Goal: Task Accomplishment & Management: Complete application form

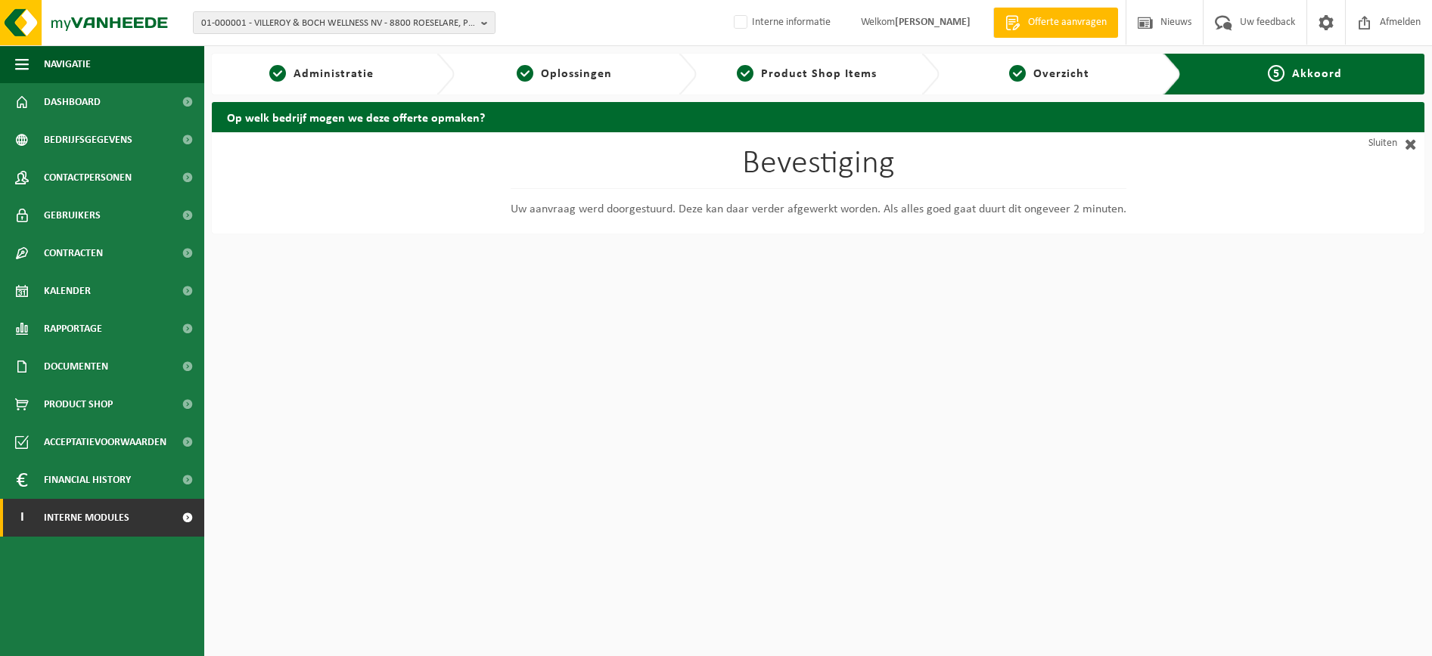
click at [137, 529] on link "I Interne modules" at bounding box center [102, 518] width 204 height 38
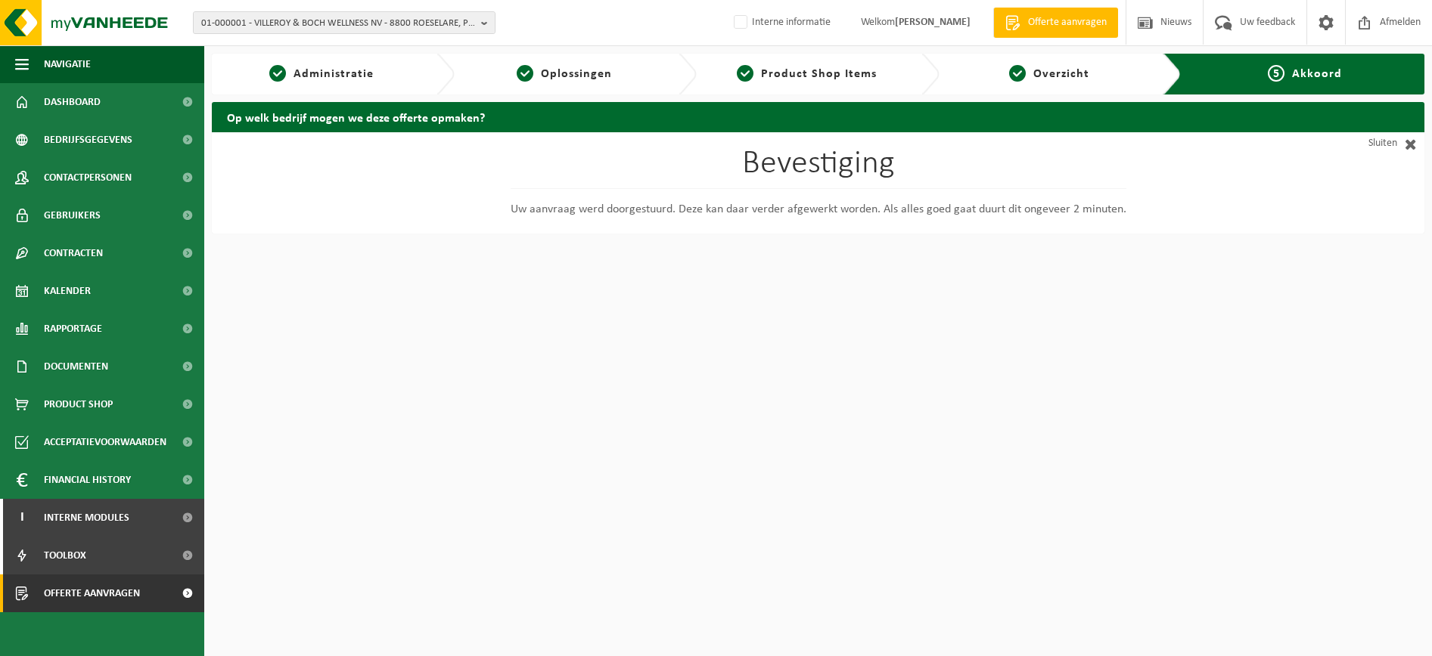
click at [98, 589] on span "Offerte aanvragen" at bounding box center [92, 594] width 96 height 38
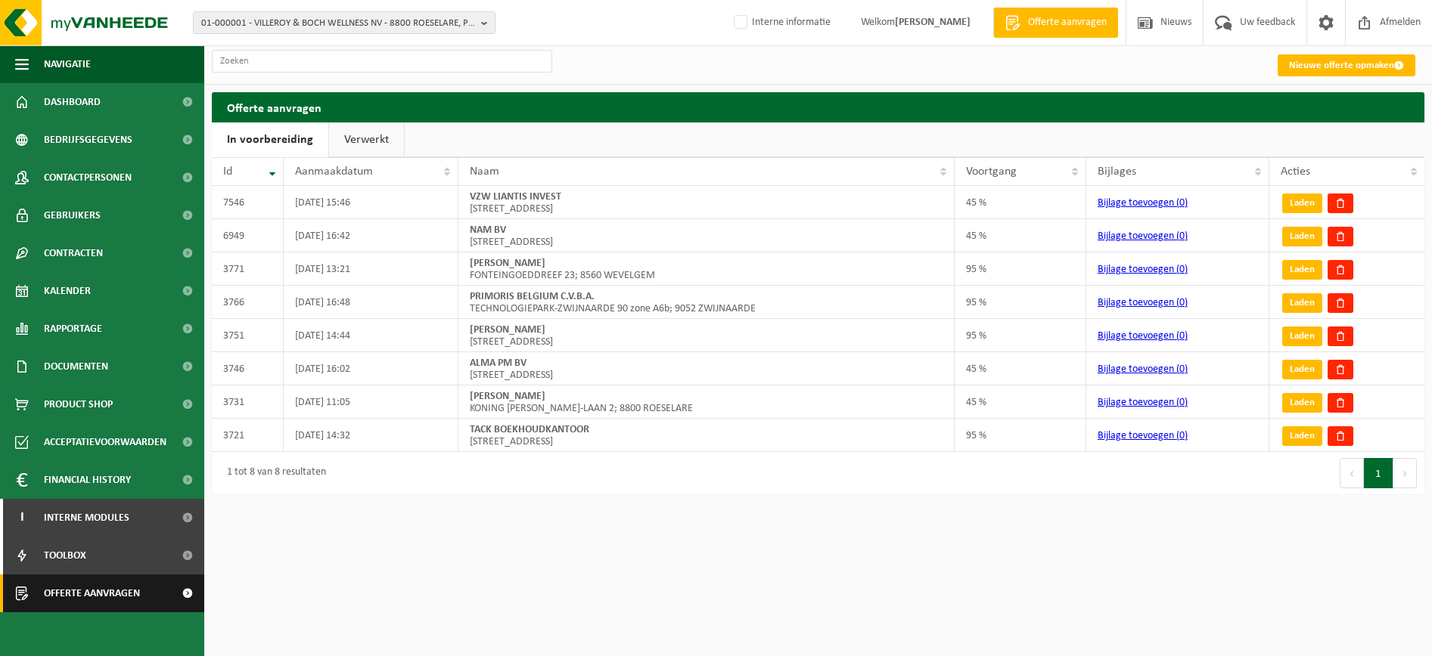
click at [159, 596] on link "Offerte aanvragen" at bounding box center [102, 594] width 204 height 38
click at [1318, 64] on link "Nieuwe offerte opmaken" at bounding box center [1346, 65] width 138 height 22
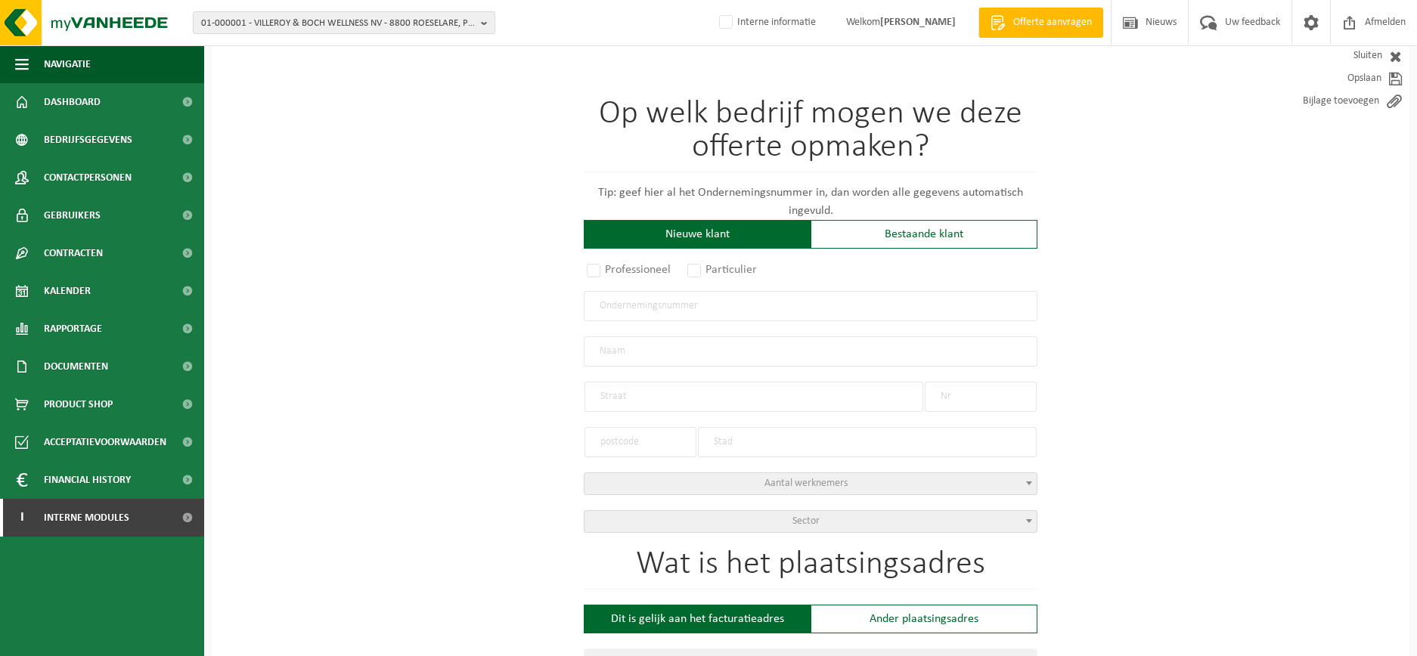
scroll to position [189, 0]
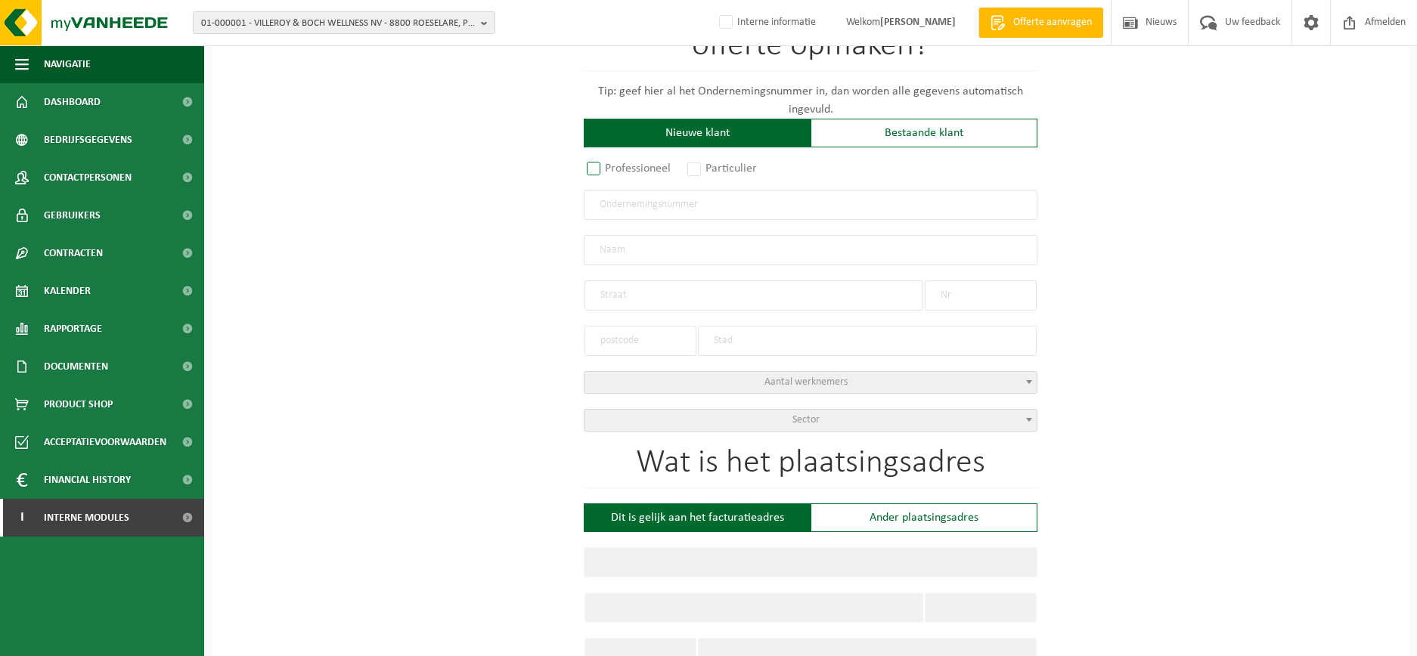
click at [599, 171] on label "Professioneel" at bounding box center [630, 168] width 92 height 21
click at [609, 354] on input "Professioneel" at bounding box center [614, 359] width 10 height 10
radio input "true"
click at [744, 198] on input "text" at bounding box center [811, 205] width 454 height 30
paste input "1016.919.888"
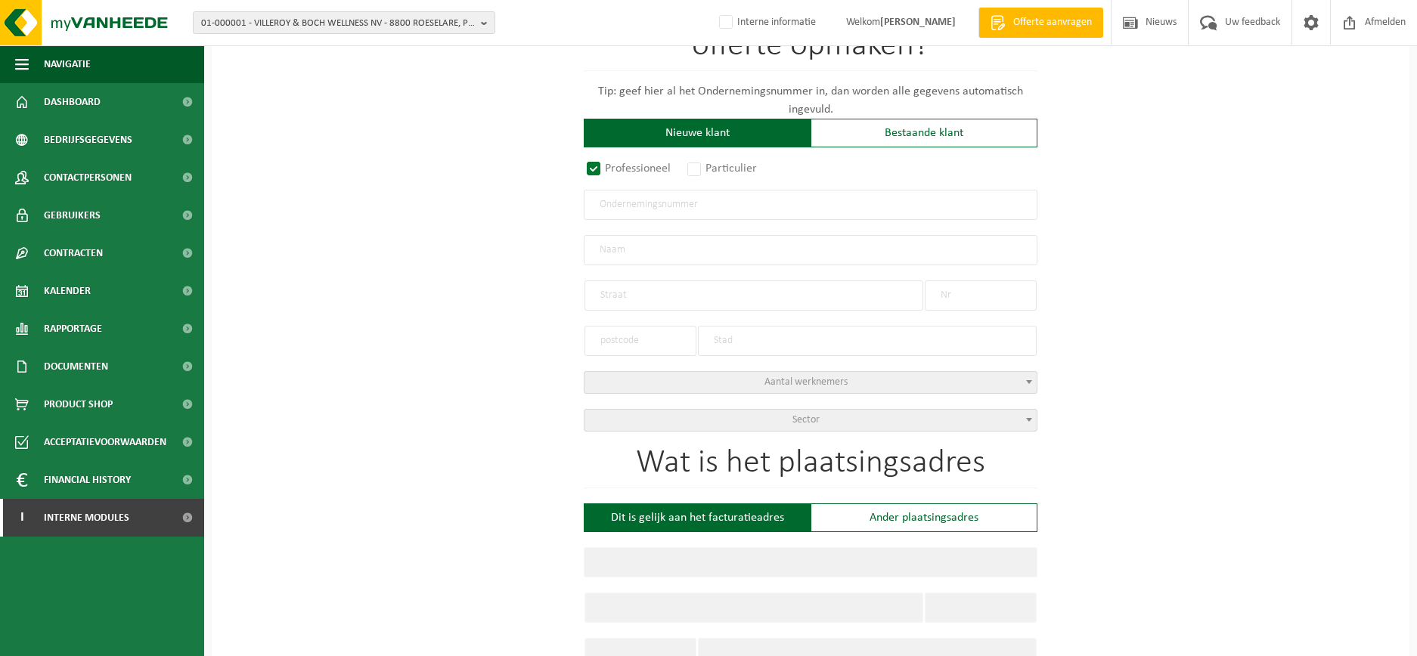
type input "1016.919.888"
radio input "true"
type input "1016919888"
click at [612, 248] on input "text" at bounding box center [811, 250] width 454 height 30
type input "SANITAIR EN SCHOUWVEGEN GUILLAUME BV"
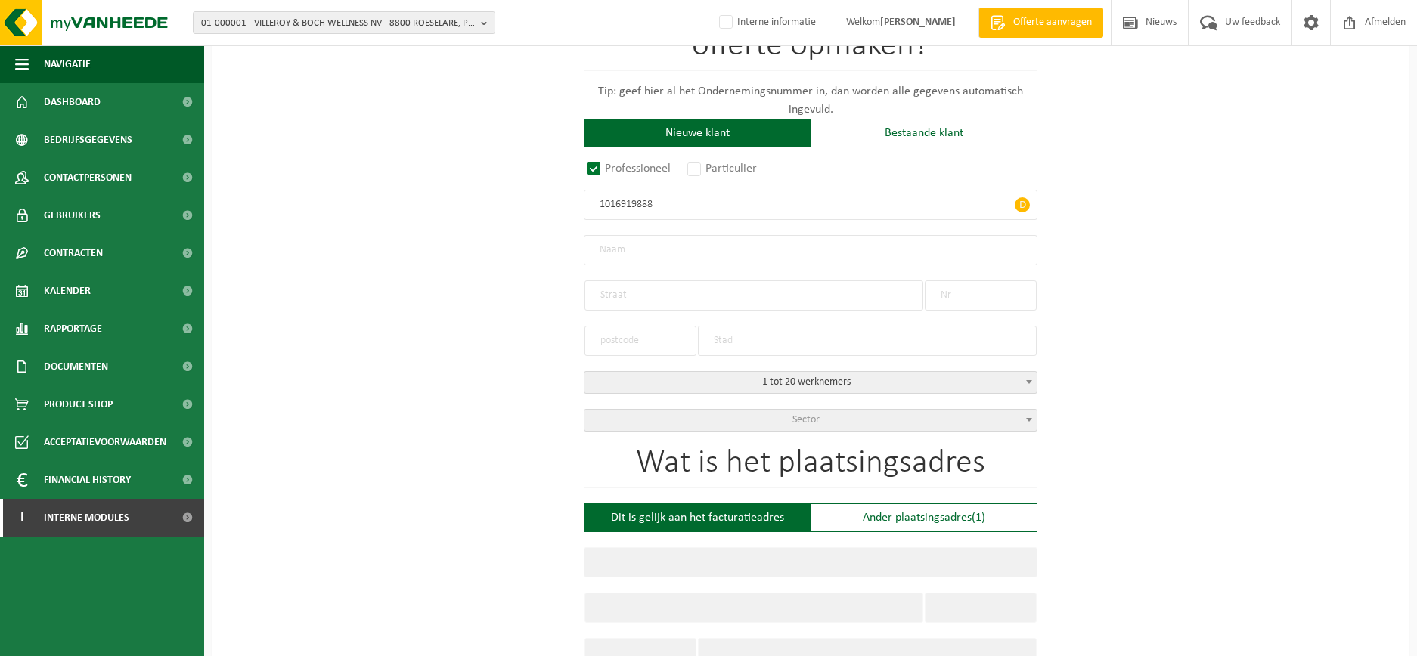
type input "HULLAERTSTRAAT"
type input "11"
type input "9880"
type input "AALTER"
select select "D"
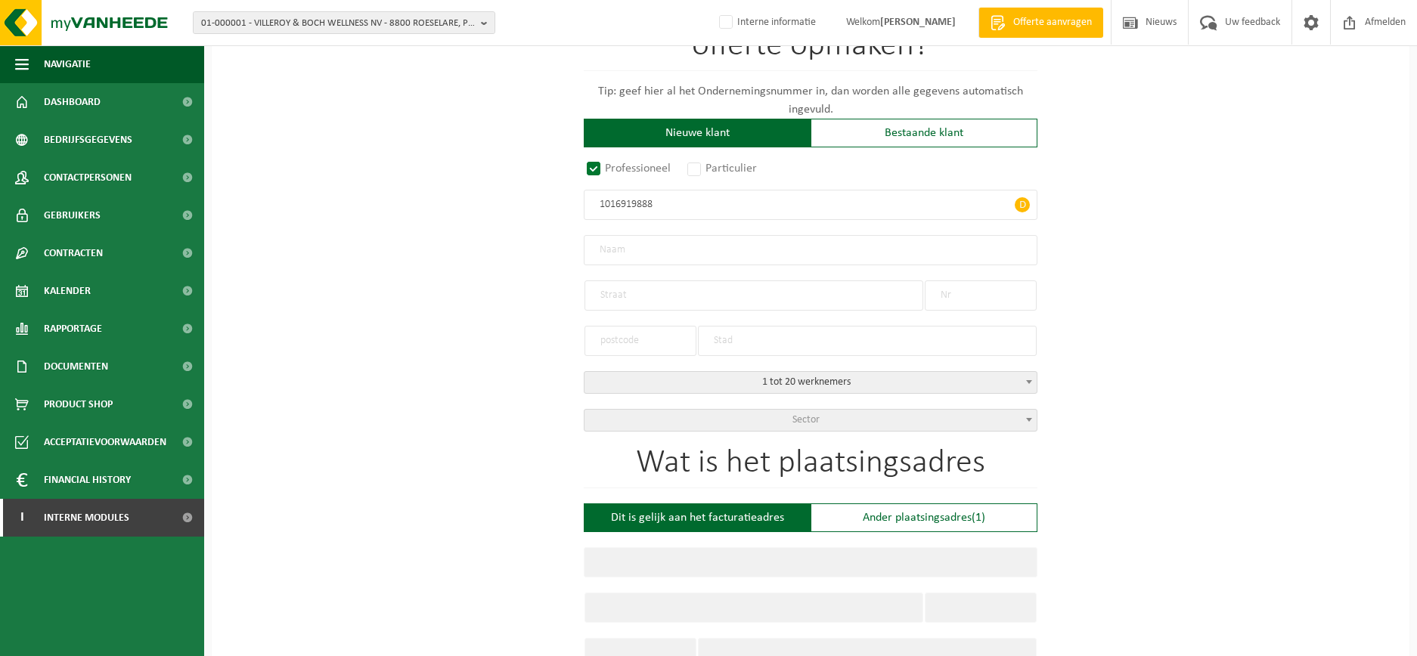
type input "SANITAIR EN SCHOUWVEGEN GUILLAUME BV"
type input "HULLAERTSTRAAT"
type input "11"
type input "9880"
type input "AALTER"
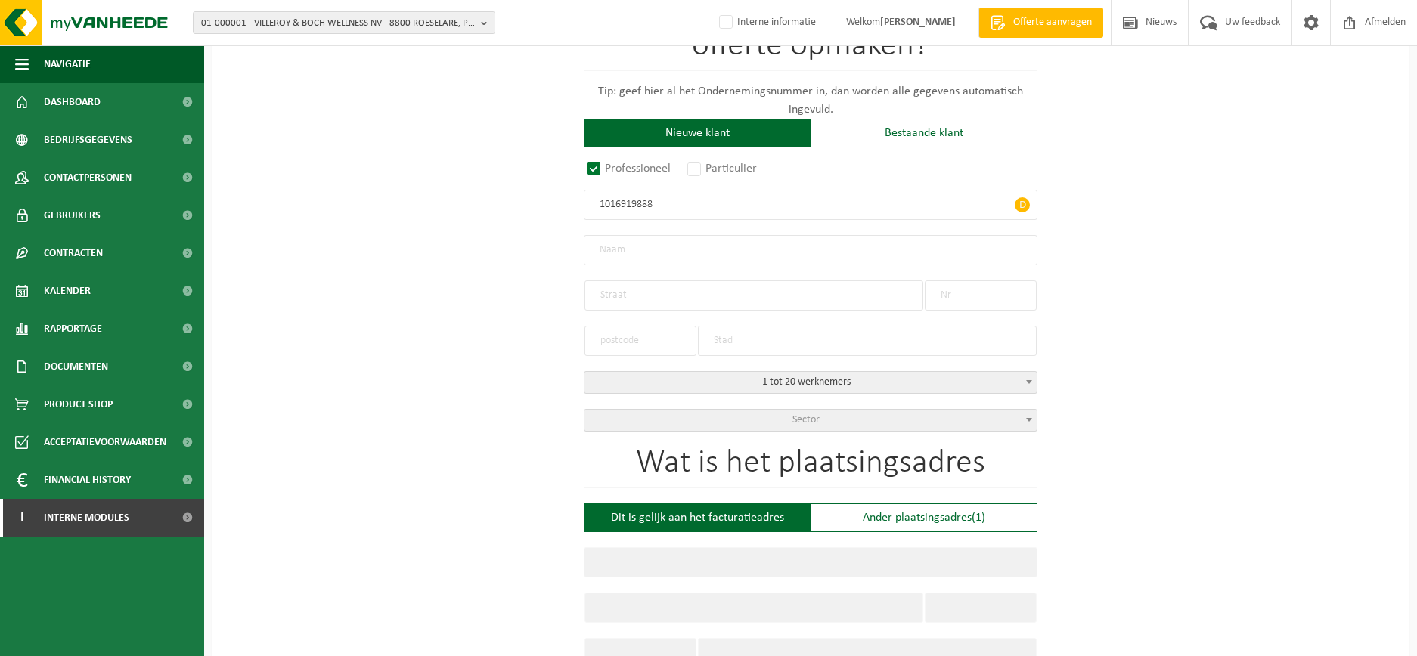
type input "2367229867"
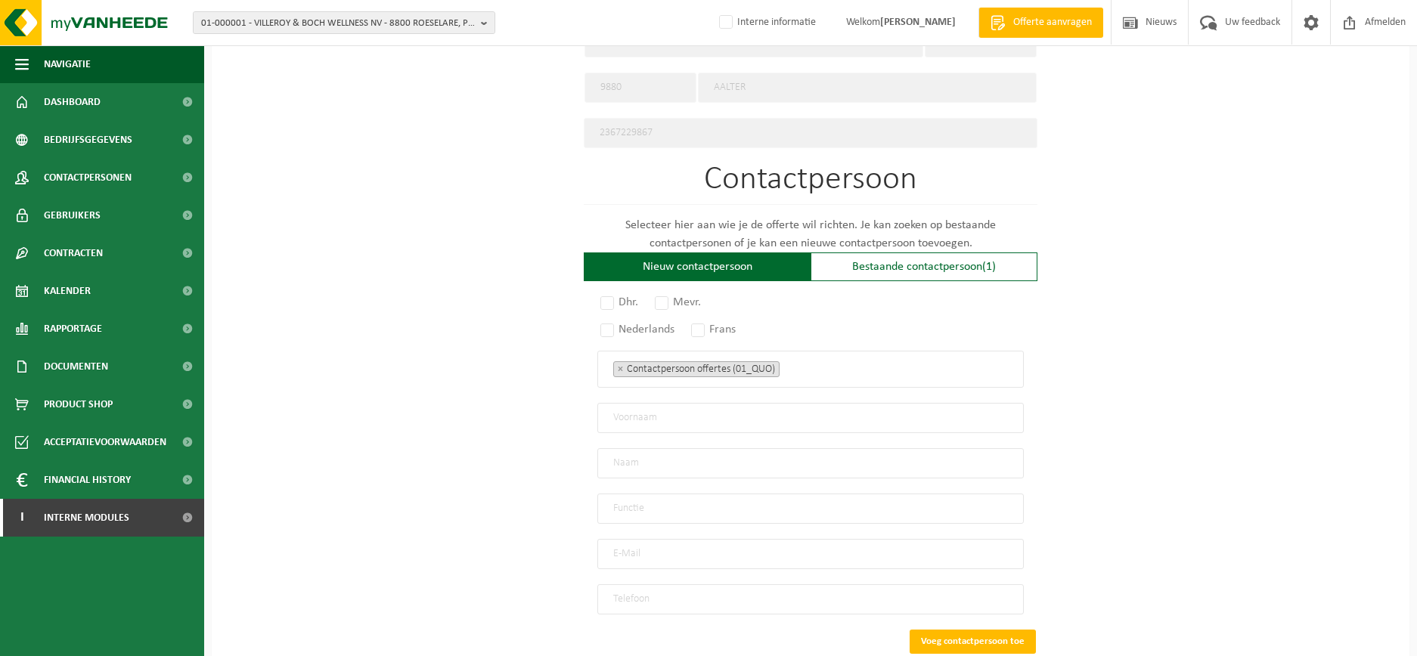
scroll to position [756, 0]
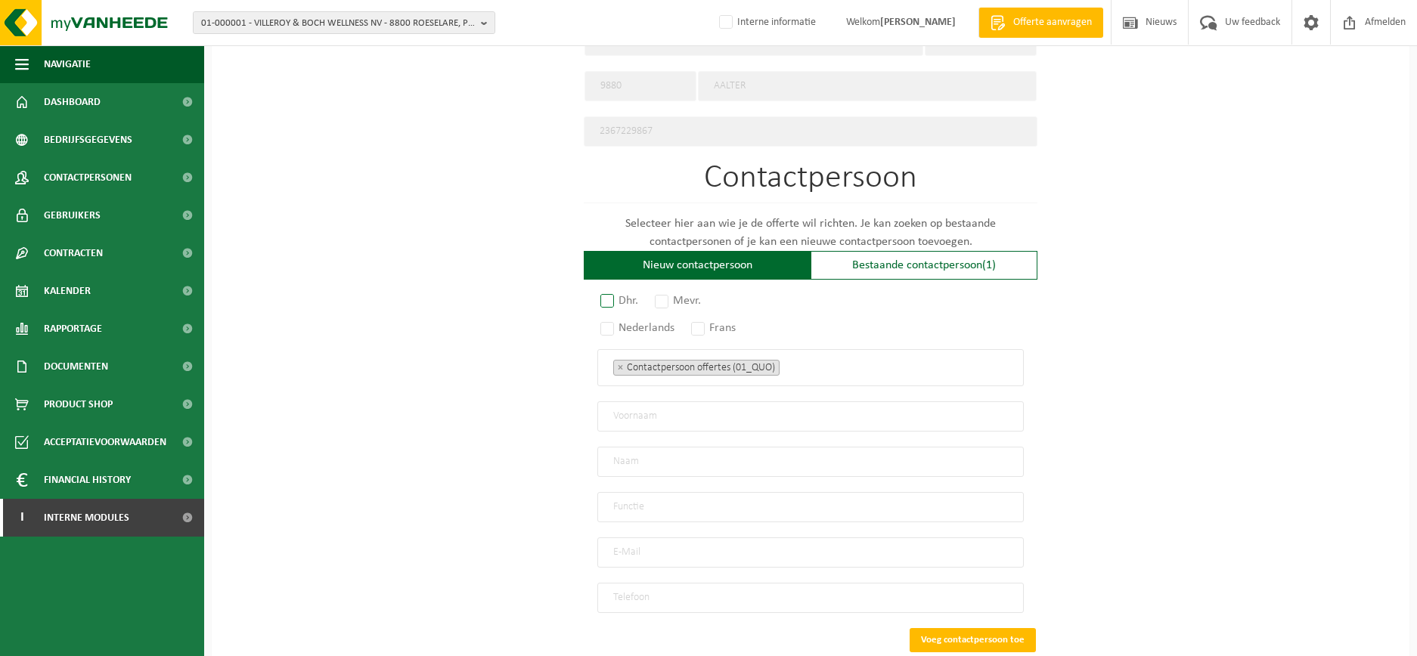
click at [613, 292] on label "Dhr." at bounding box center [619, 300] width 45 height 21
radio input "true"
drag, startPoint x: 606, startPoint y: 315, endPoint x: 989, endPoint y: 411, distance: 394.5
click at [616, 319] on label "Nederlands" at bounding box center [638, 328] width 82 height 21
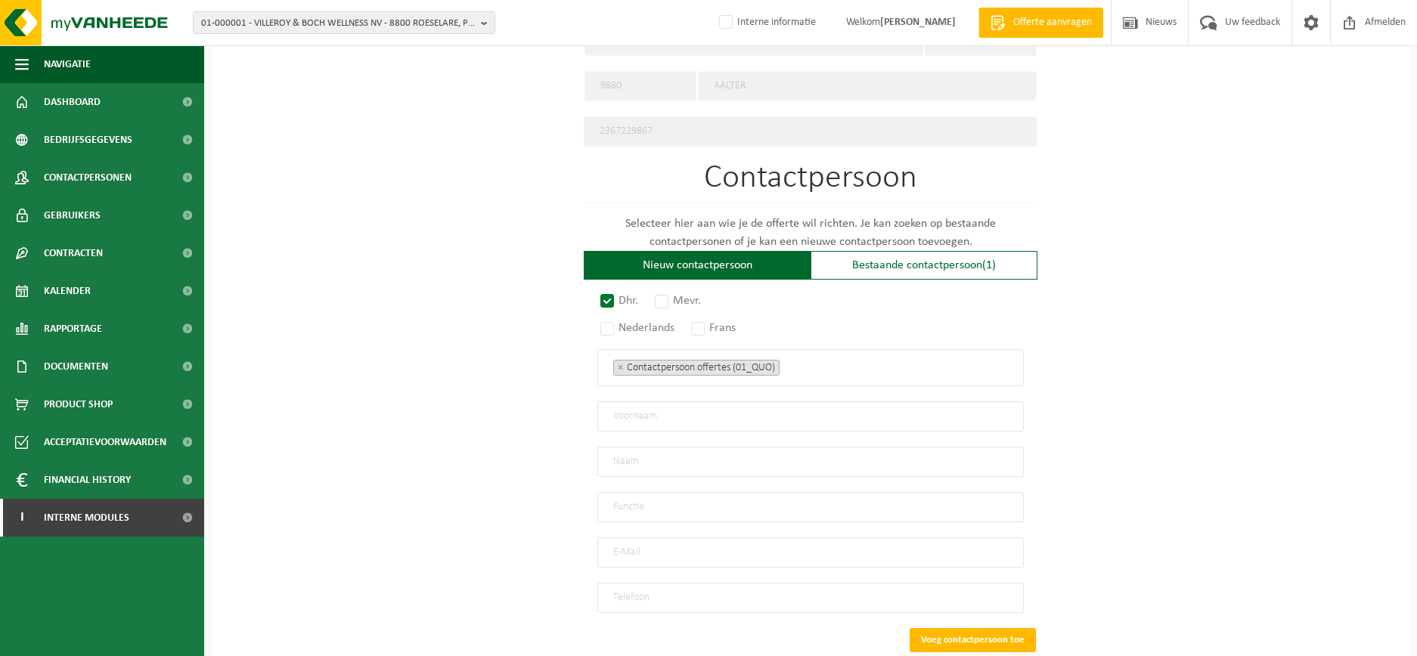
radio input "true"
click at [901, 368] on ul "× Contactpersoon offertes (01_QUO)" at bounding box center [810, 368] width 395 height 20
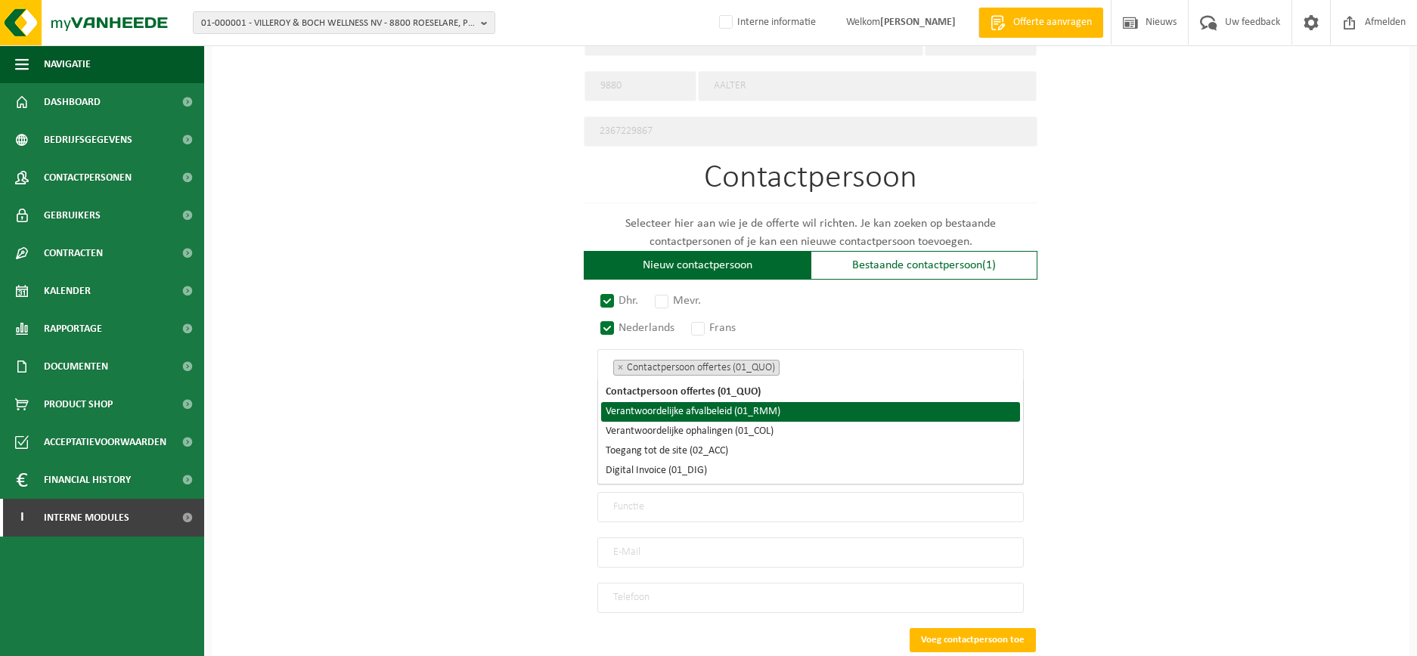
click at [816, 409] on li "Verantwoordelijke afvalbeleid (01_RMM)" at bounding box center [810, 412] width 419 height 20
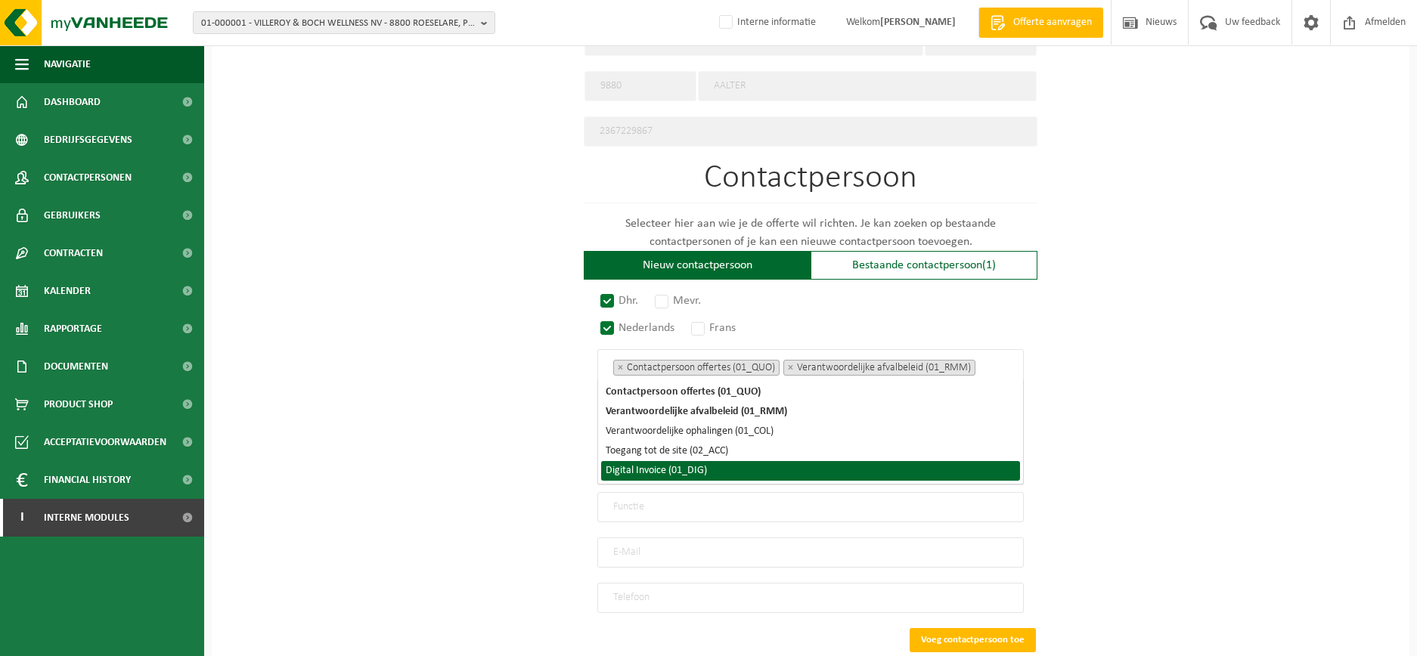
click at [745, 475] on li "Digital Invoice (01_DIG)" at bounding box center [810, 471] width 419 height 20
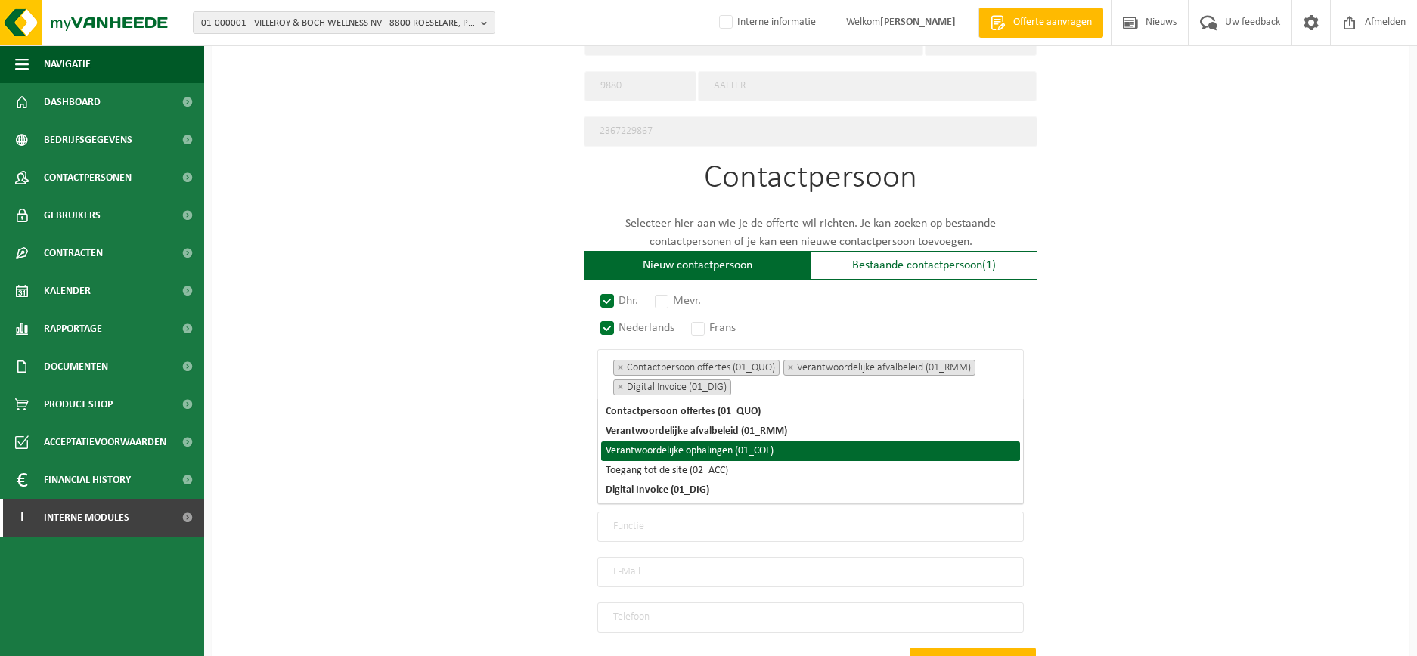
click at [782, 452] on li "Verantwoordelijke ophalingen (01_COL)" at bounding box center [810, 452] width 419 height 20
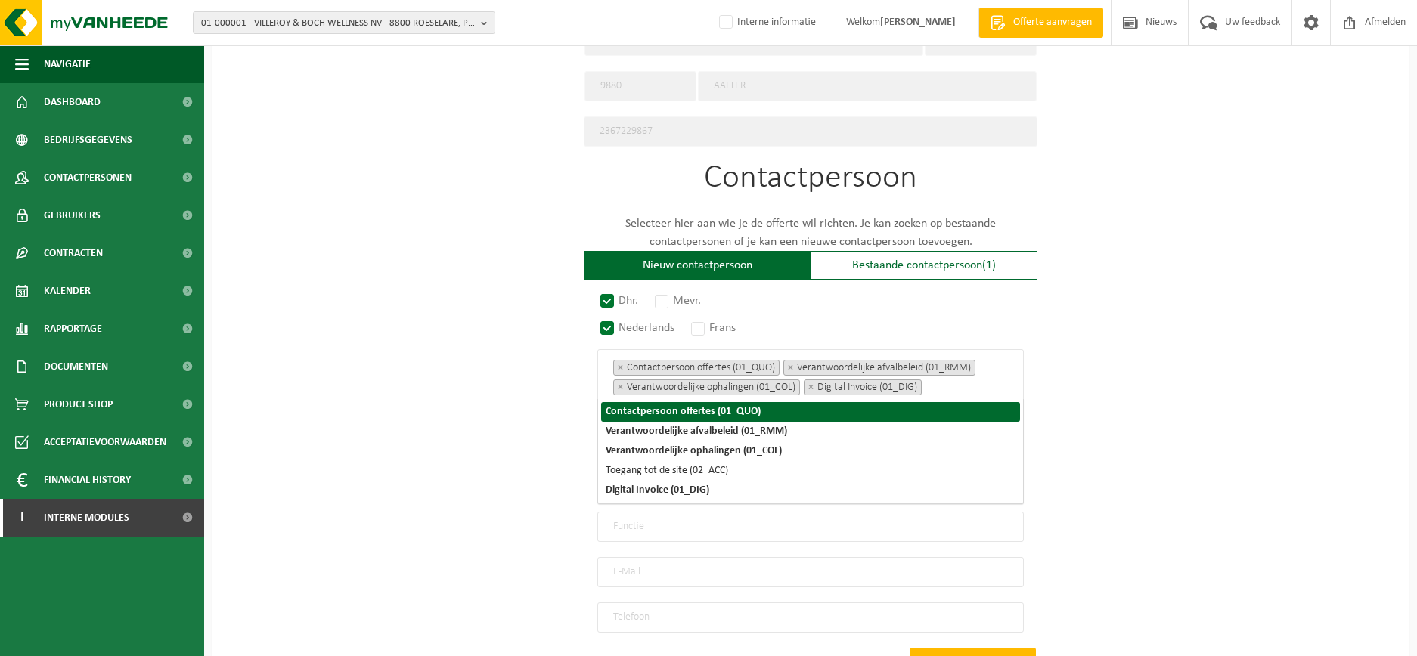
click at [1107, 385] on div "Op welk bedrijf mogen we deze offerte opmaken? Tip: geef hier al het Ondernemin…" at bounding box center [811, 70] width 1198 height 1389
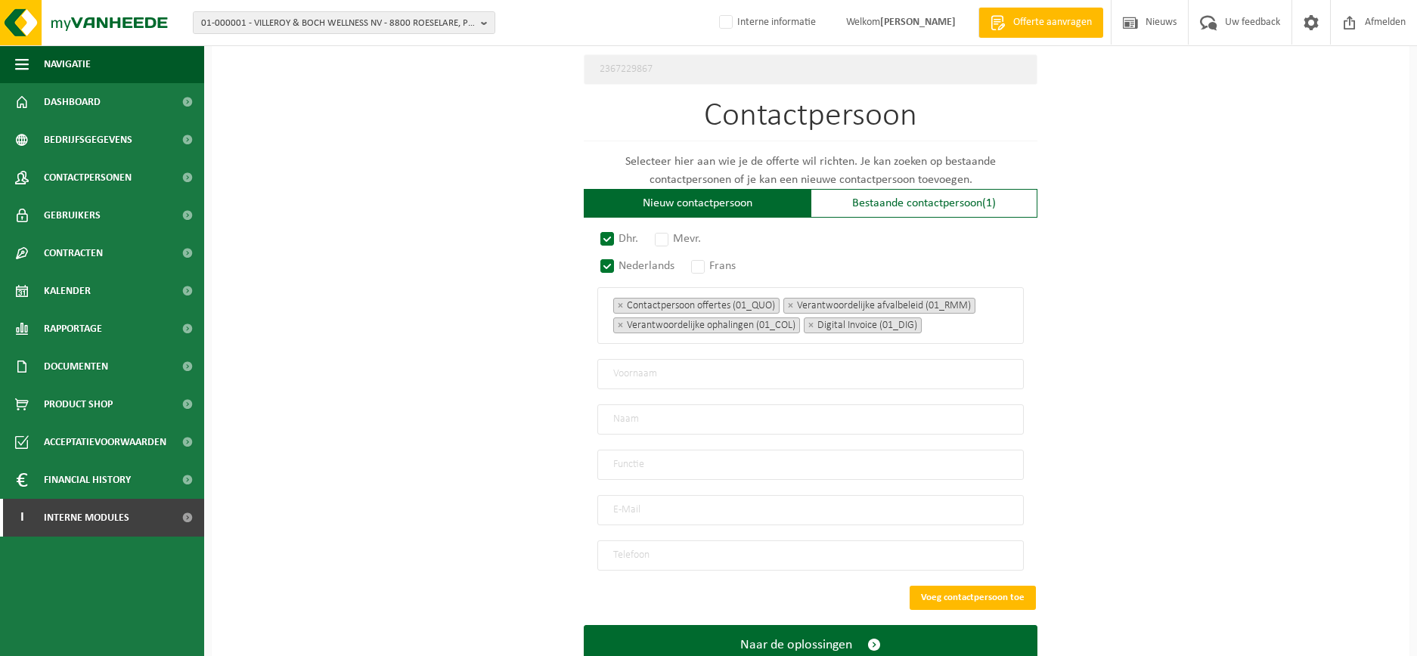
scroll to position [851, 0]
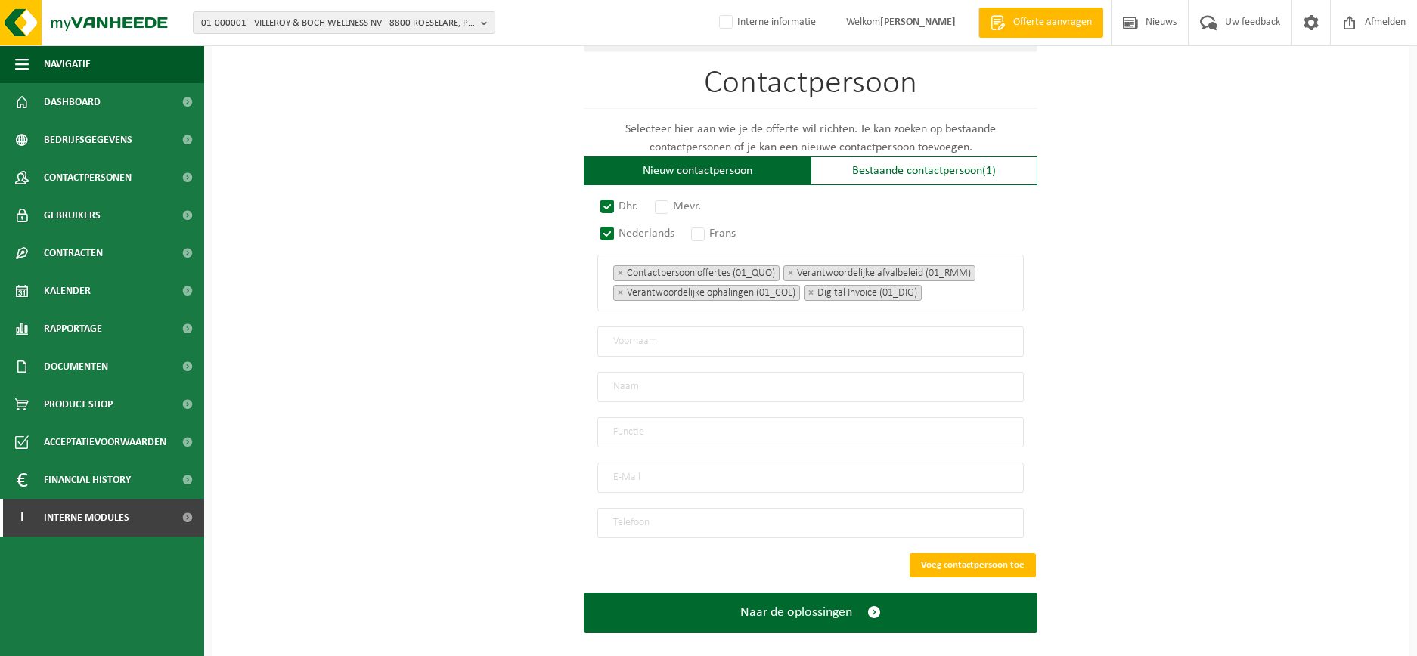
click at [704, 336] on input "text" at bounding box center [810, 342] width 427 height 30
click at [684, 346] on input "text" at bounding box center [810, 342] width 427 height 30
paste input "Vandenbossche , Guillaume"
drag, startPoint x: 712, startPoint y: 334, endPoint x: 391, endPoint y: 327, distance: 321.5
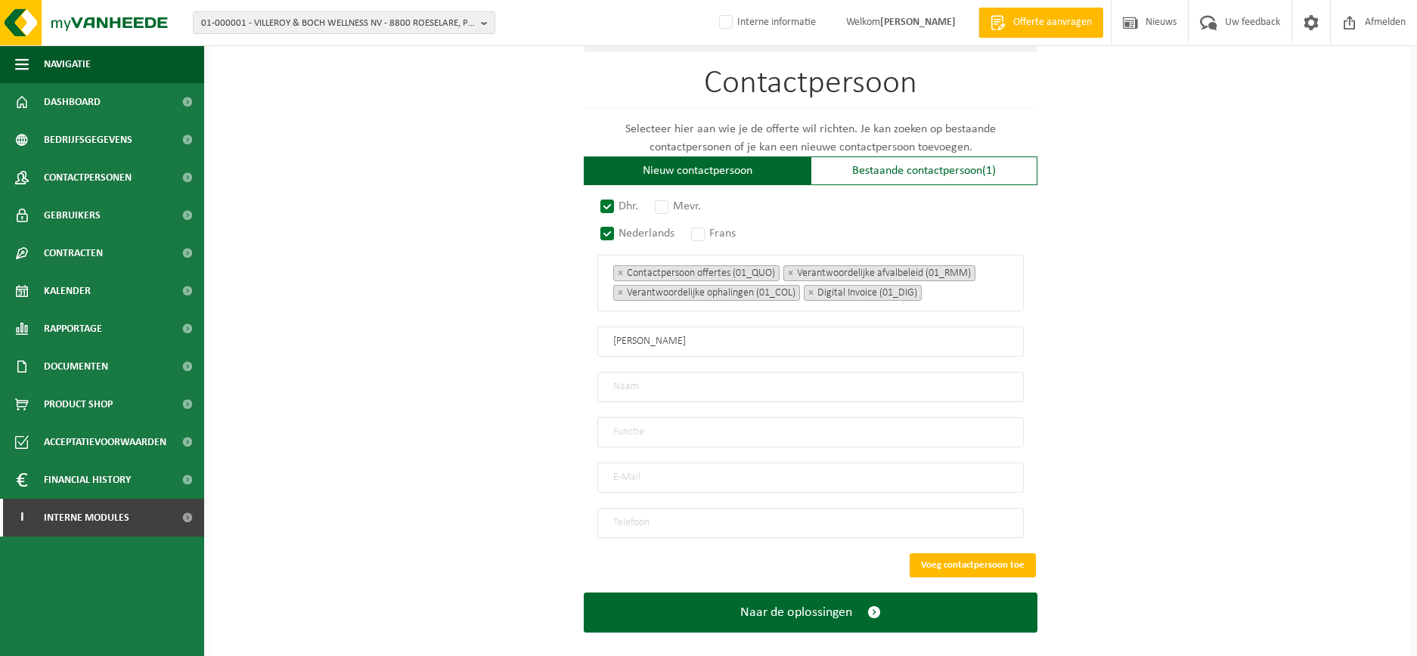
type input "Guillaume"
click at [644, 389] on input "text" at bounding box center [810, 387] width 427 height 30
paste input "Vandenbossche , Guillaume"
drag, startPoint x: 761, startPoint y: 382, endPoint x: 698, endPoint y: 379, distance: 62.8
click at [698, 379] on input "Vandenbossche , Guillaume" at bounding box center [810, 387] width 427 height 30
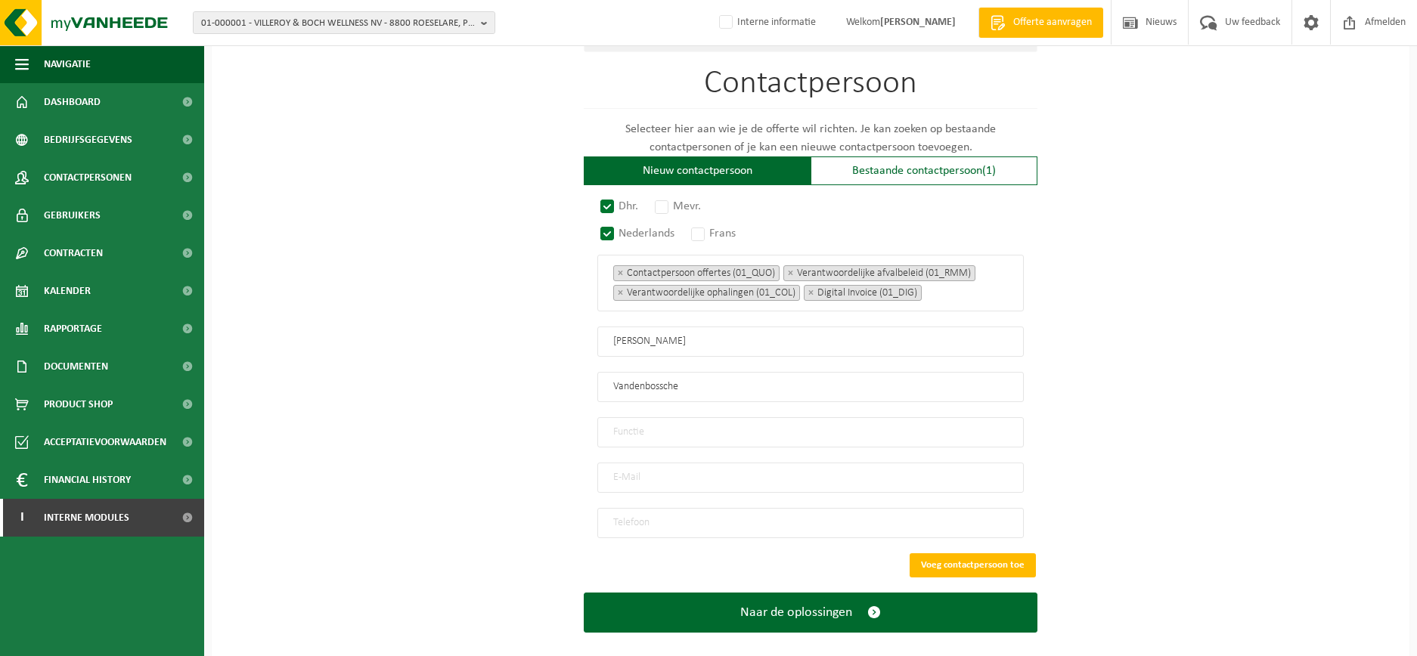
click at [631, 382] on input "Vandenbossche" at bounding box center [810, 387] width 427 height 30
type input "Vandenbossche"
click at [653, 430] on input "text" at bounding box center [810, 432] width 427 height 30
type input "Manager"
click at [626, 463] on input "email" at bounding box center [810, 478] width 427 height 30
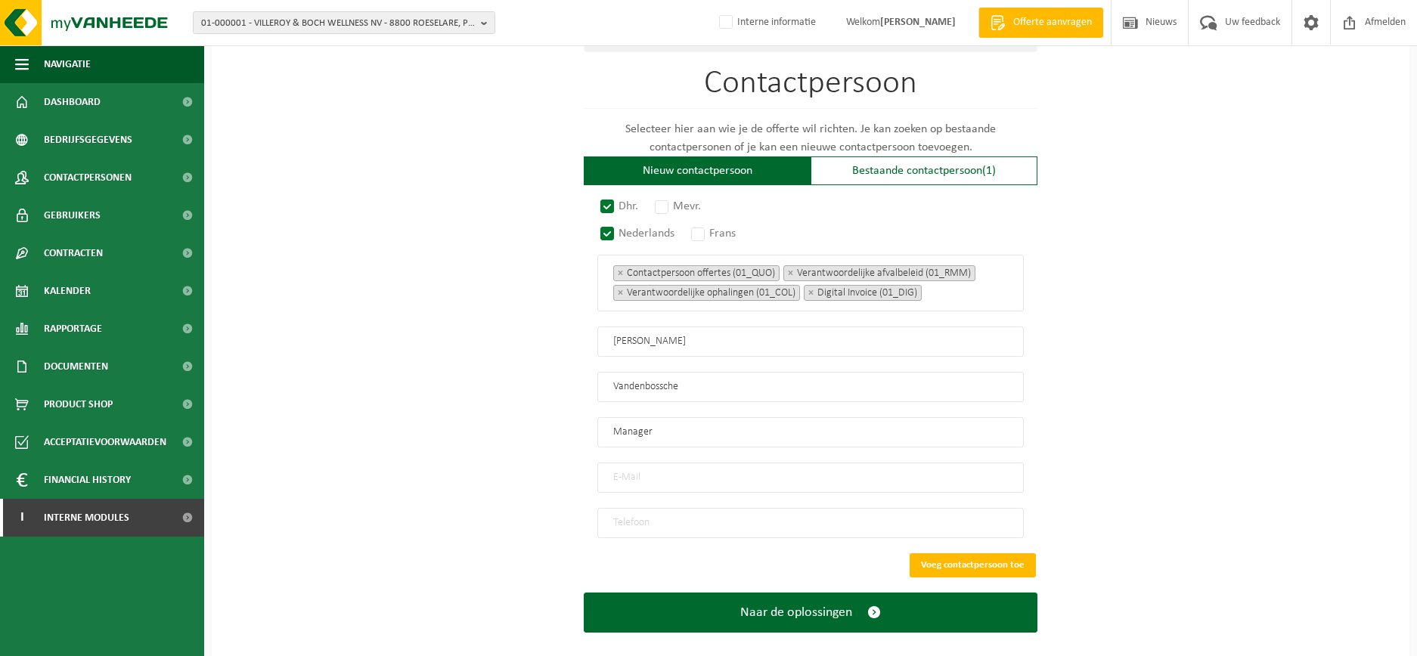
click at [740, 476] on input "email" at bounding box center [810, 478] width 427 height 30
paste input "Sanitair.schouwvegen@gmail.com"
drag, startPoint x: 611, startPoint y: 464, endPoint x: 521, endPoint y: 463, distance: 90.0
type input "Sanitair.schouwvegen@gmail.com"
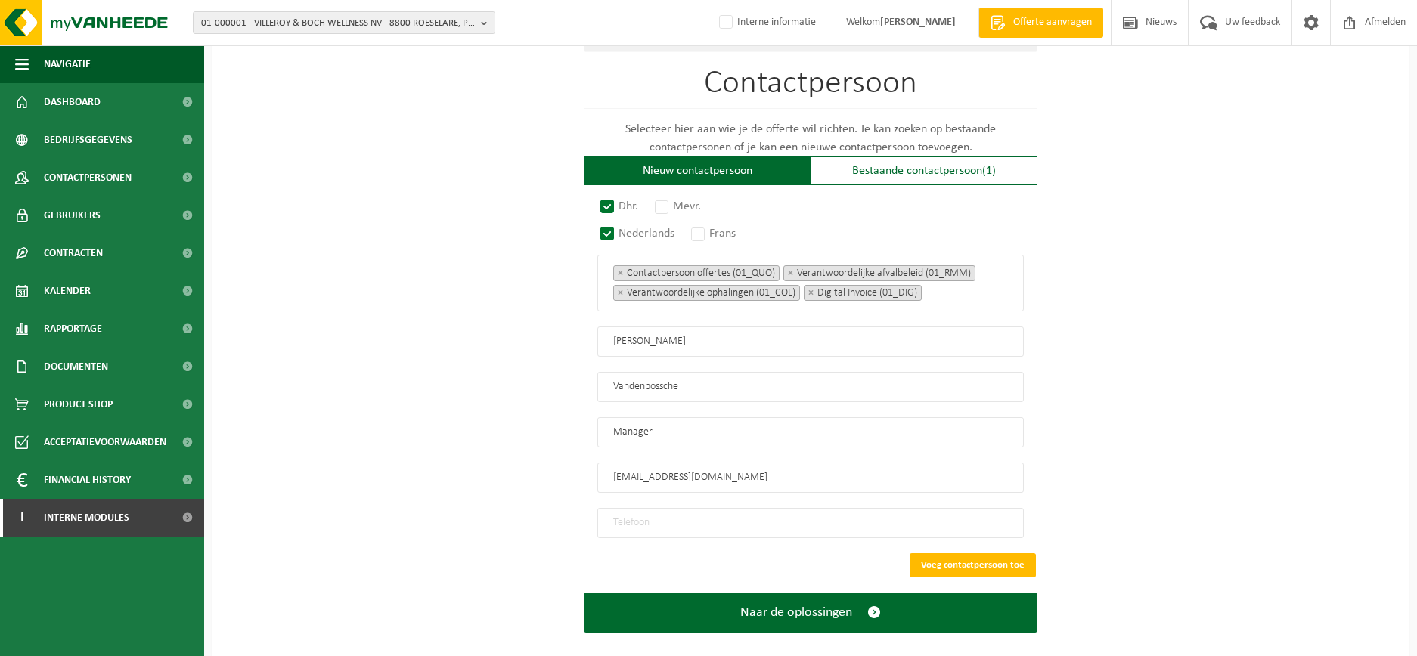
click at [698, 520] on input "tel" at bounding box center [810, 523] width 427 height 30
click at [731, 523] on input "tel" at bounding box center [810, 523] width 427 height 30
paste input "(+32 491 63 30 19"
drag, startPoint x: 613, startPoint y: 514, endPoint x: 533, endPoint y: 507, distance: 80.4
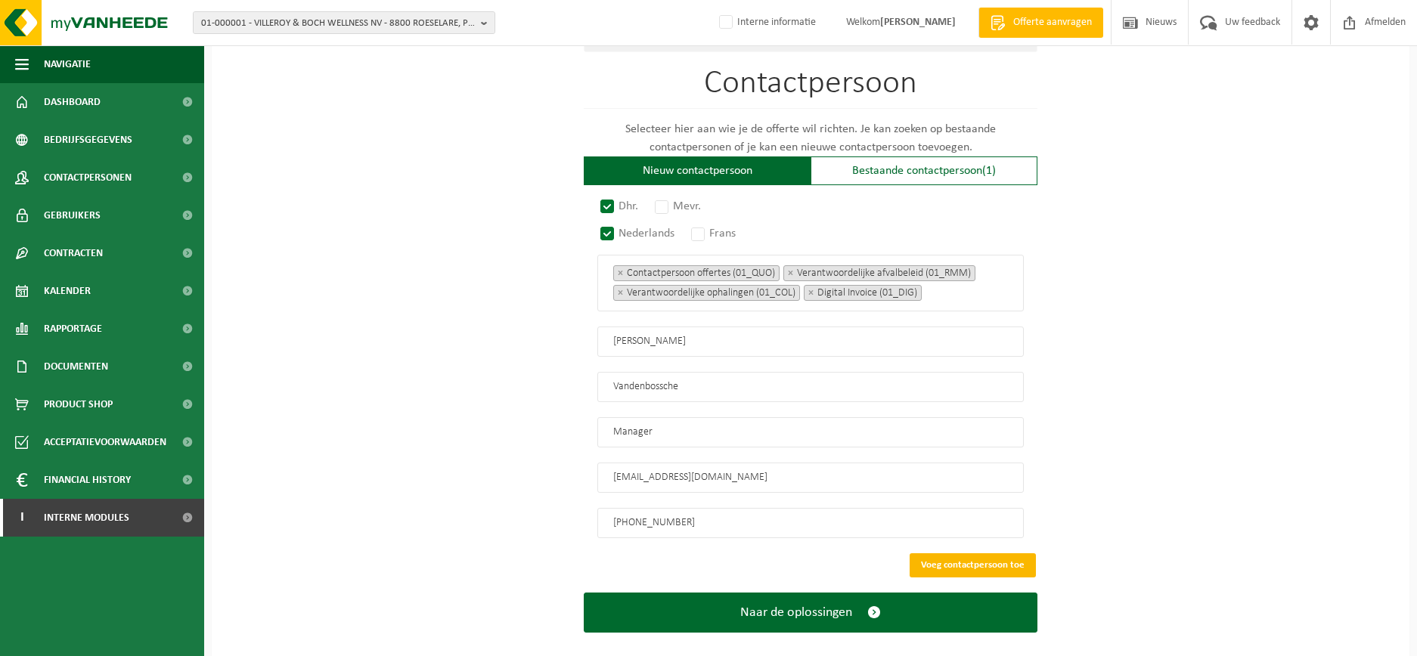
type input "+32 491 63 30 19"
click at [973, 554] on button "Voeg contactpersoon toe" at bounding box center [973, 566] width 126 height 24
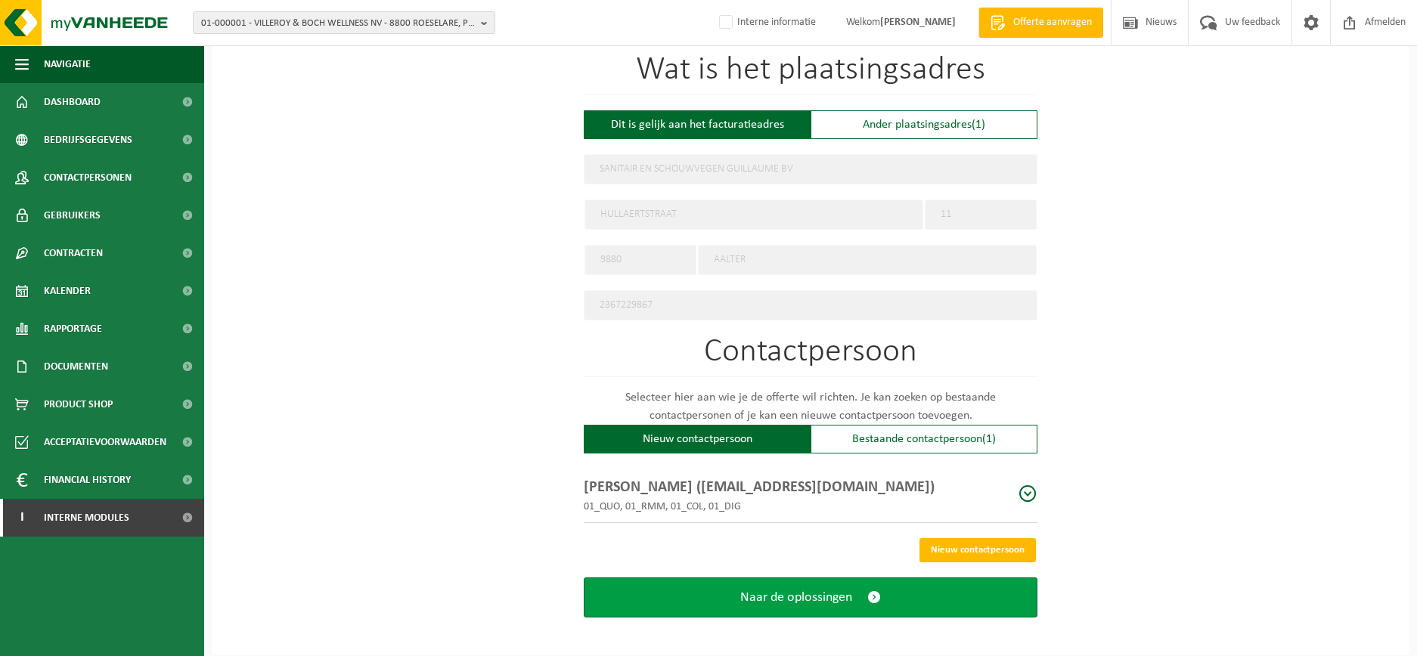
click at [848, 590] on span "Naar de oplossingen" at bounding box center [796, 598] width 112 height 16
click at [835, 590] on span "Naar de oplossingen" at bounding box center [796, 598] width 112 height 16
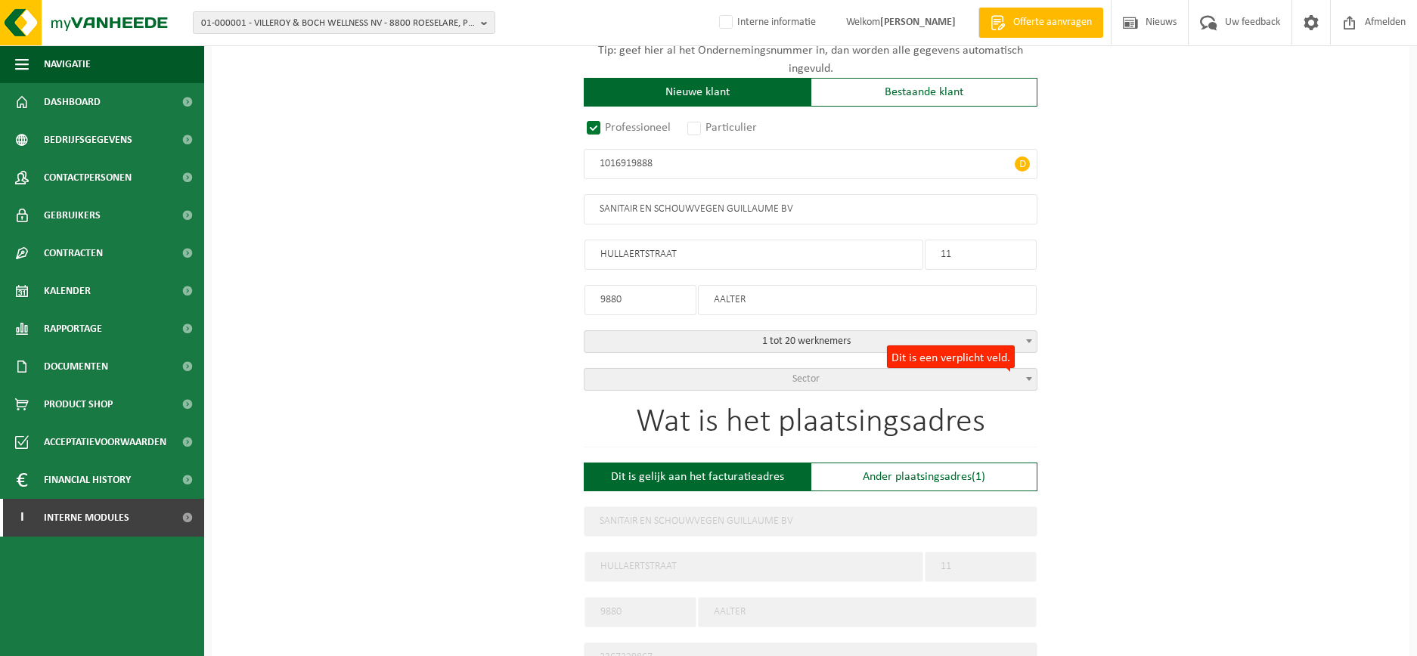
scroll to position [204, 0]
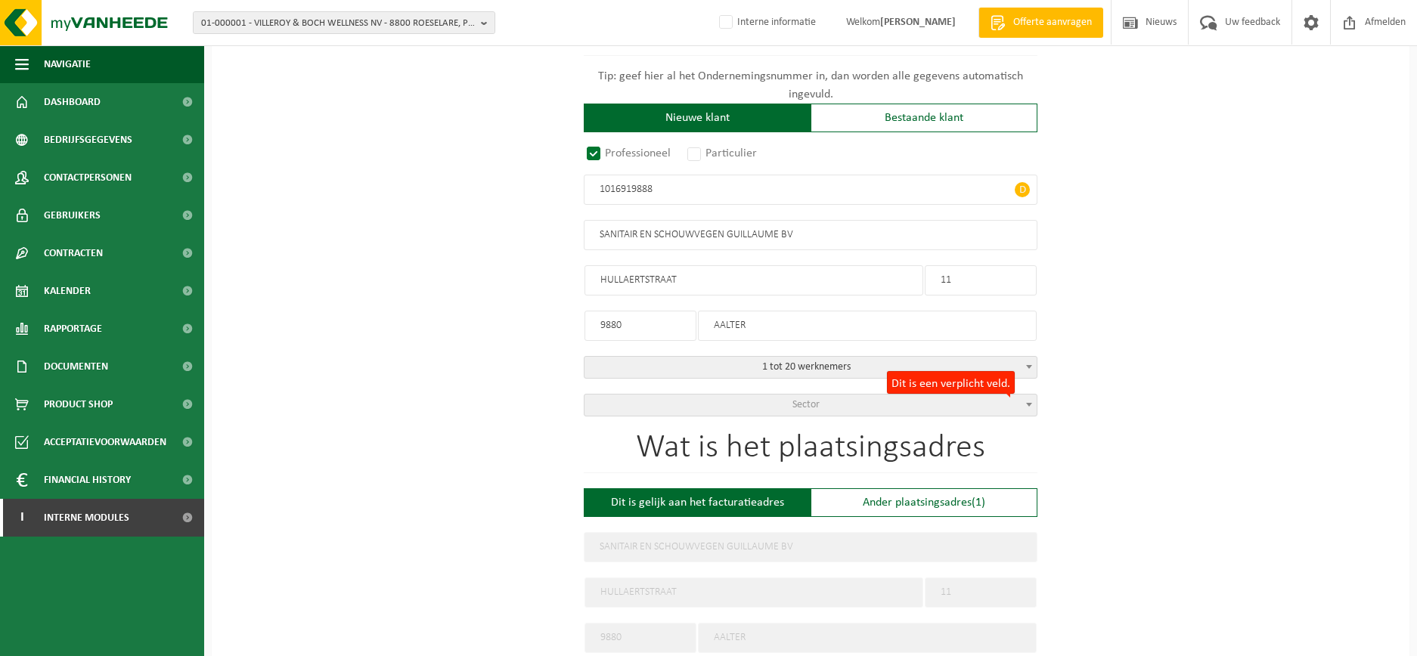
click at [821, 410] on span "Sector" at bounding box center [811, 405] width 452 height 21
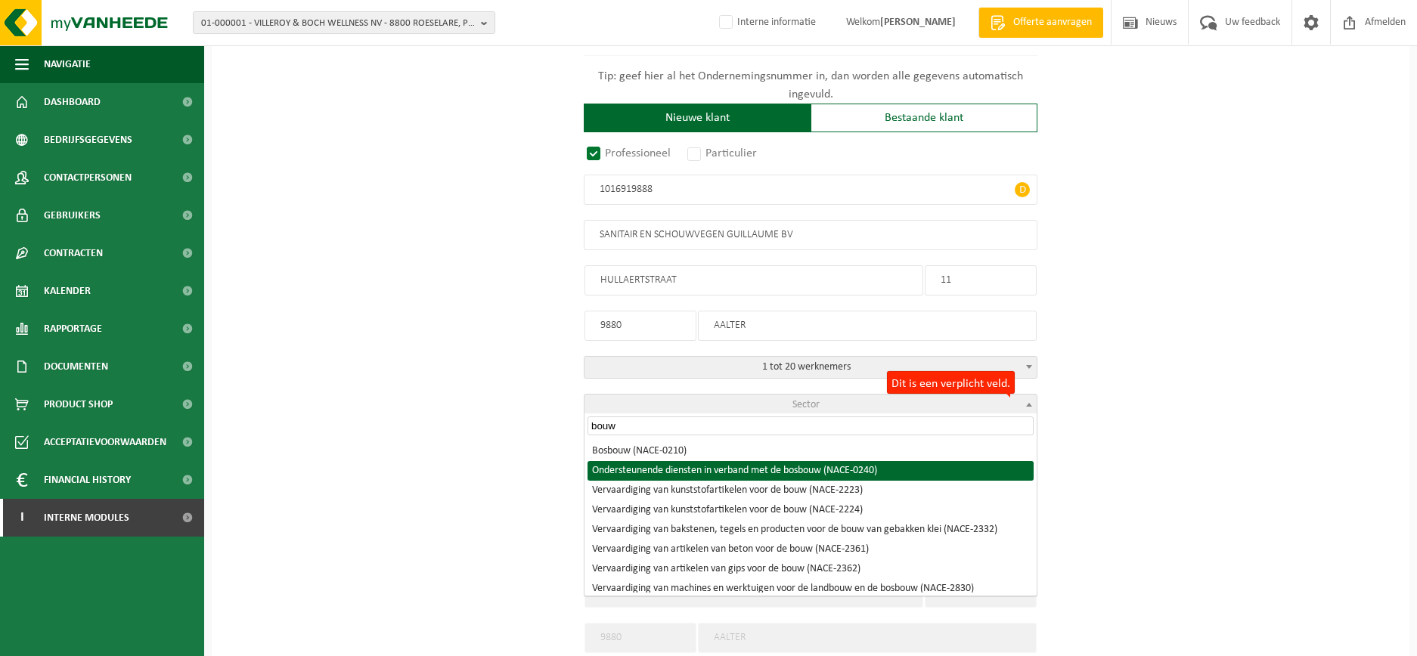
type input "bouw"
select select "NACE_0240"
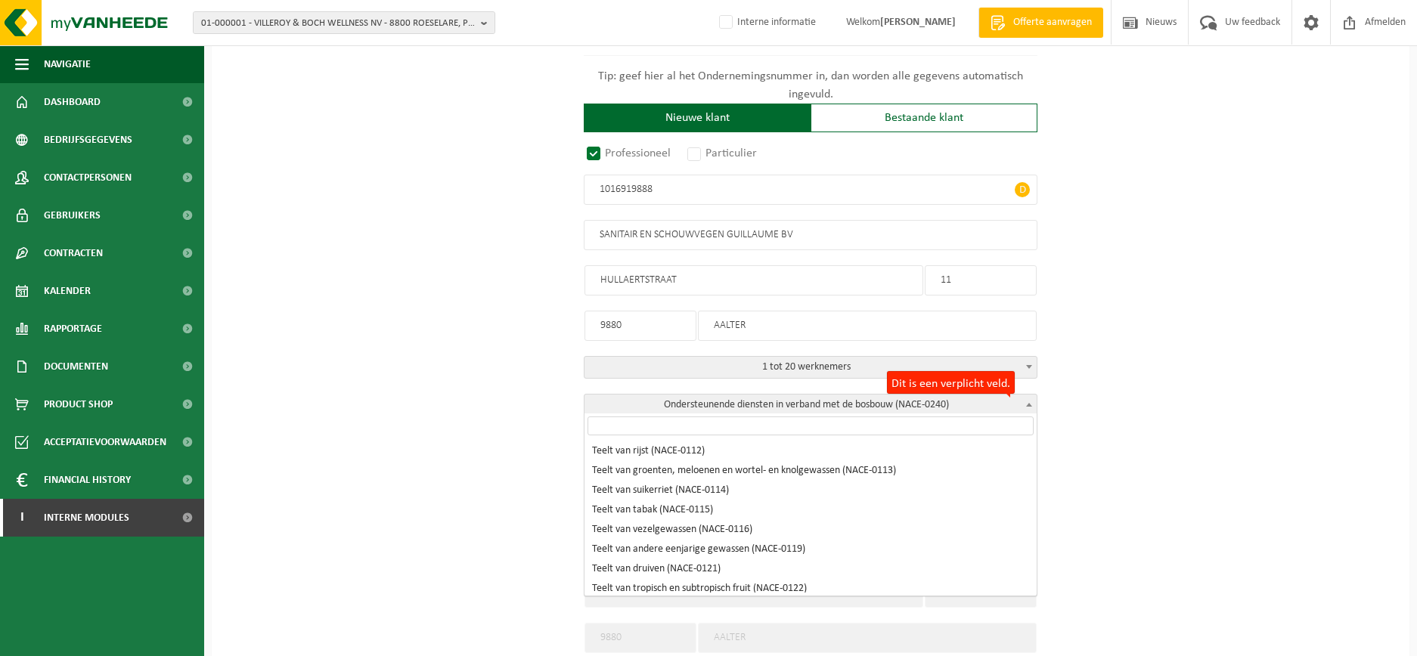
click at [853, 402] on span "Ondersteunende diensten in verband met de bosbouw (NACE-0240)" at bounding box center [811, 405] width 452 height 21
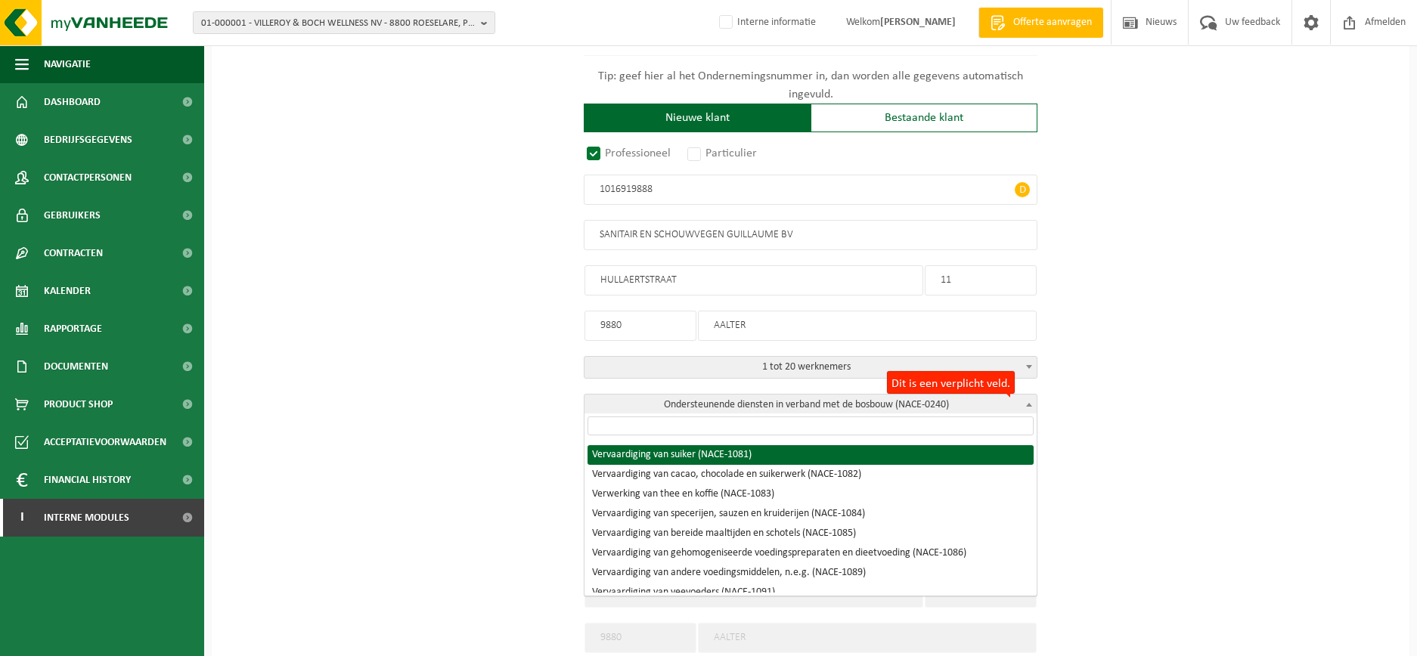
scroll to position [1102, 0]
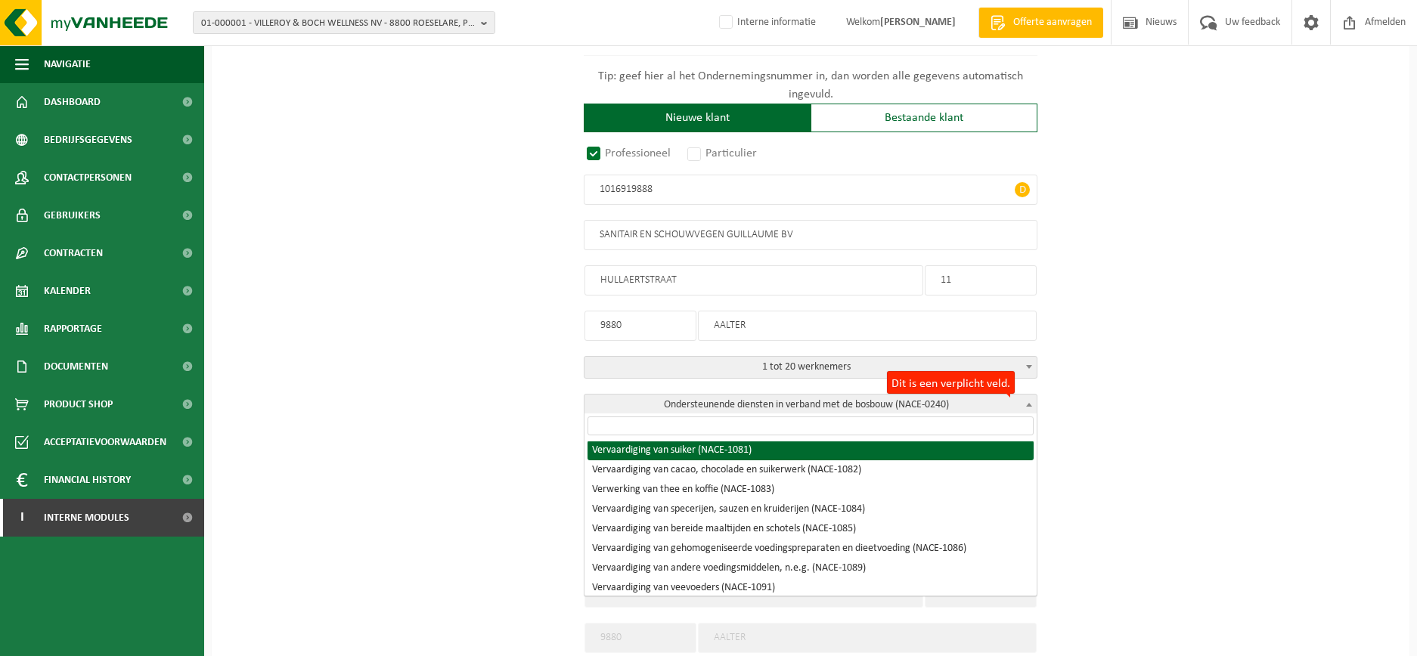
click at [700, 427] on input "search" at bounding box center [811, 426] width 446 height 19
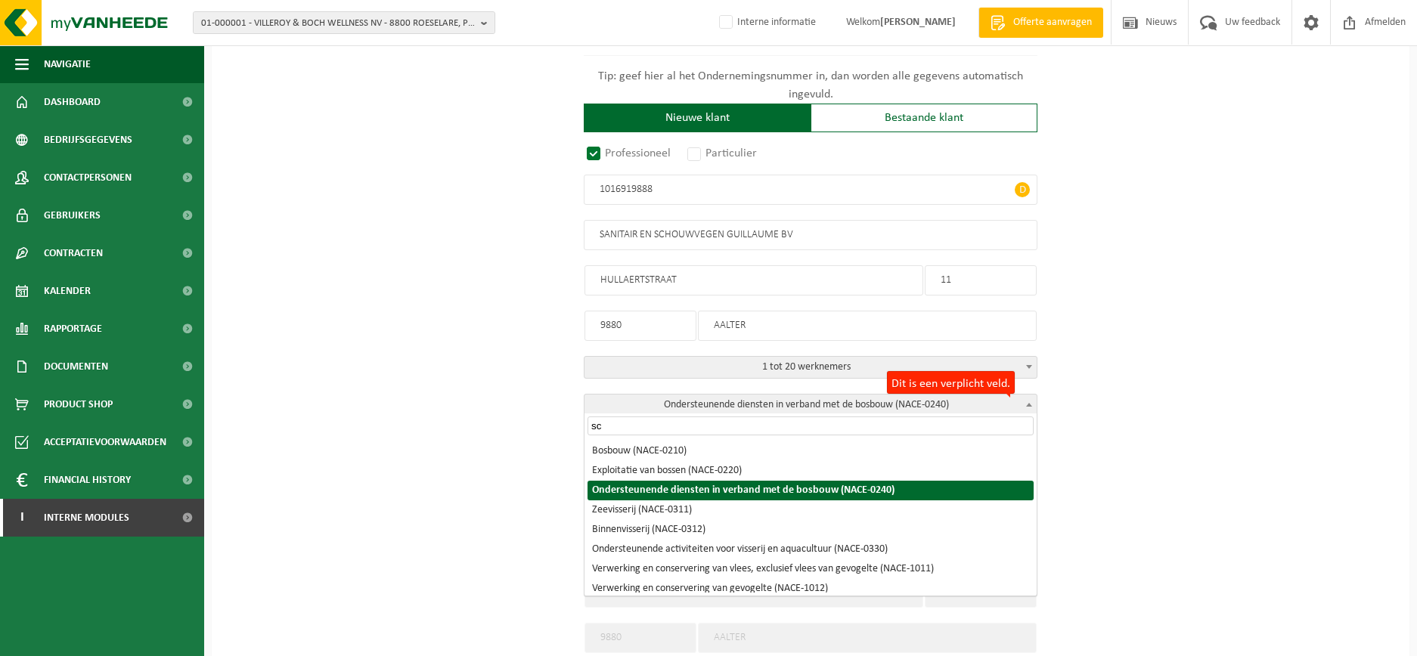
scroll to position [0, 0]
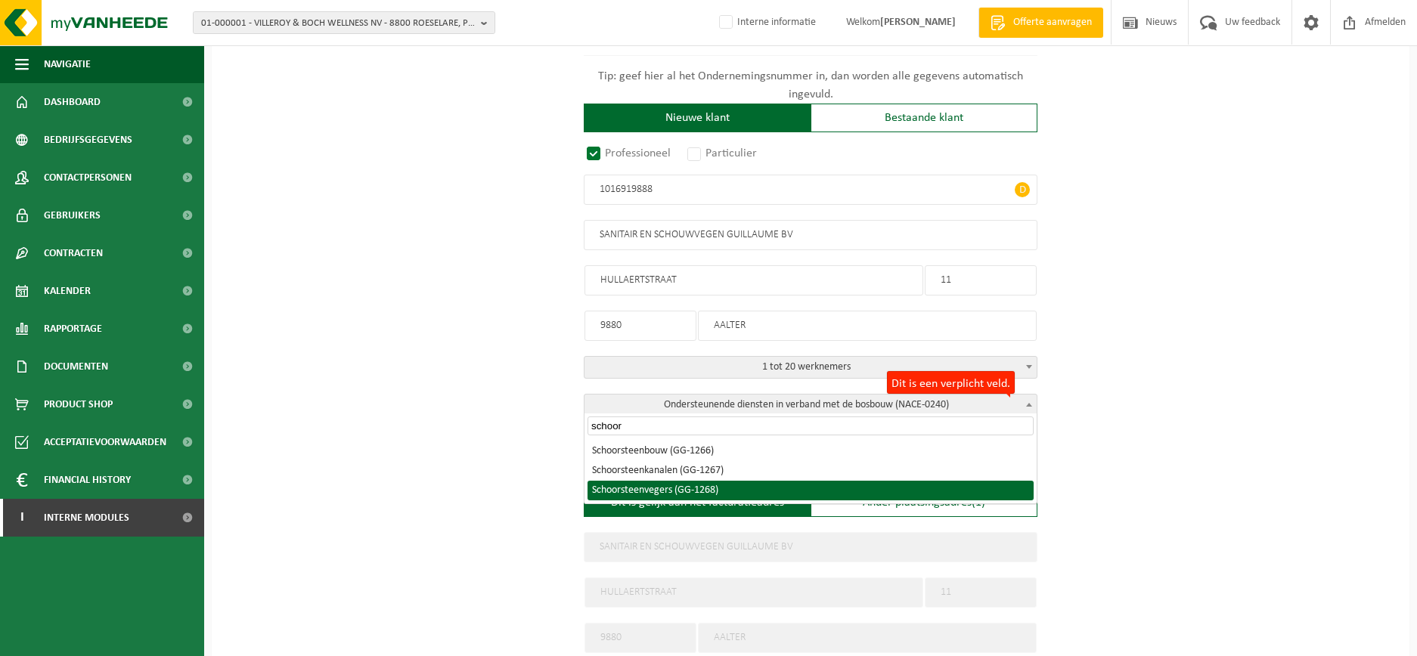
type input "schoor"
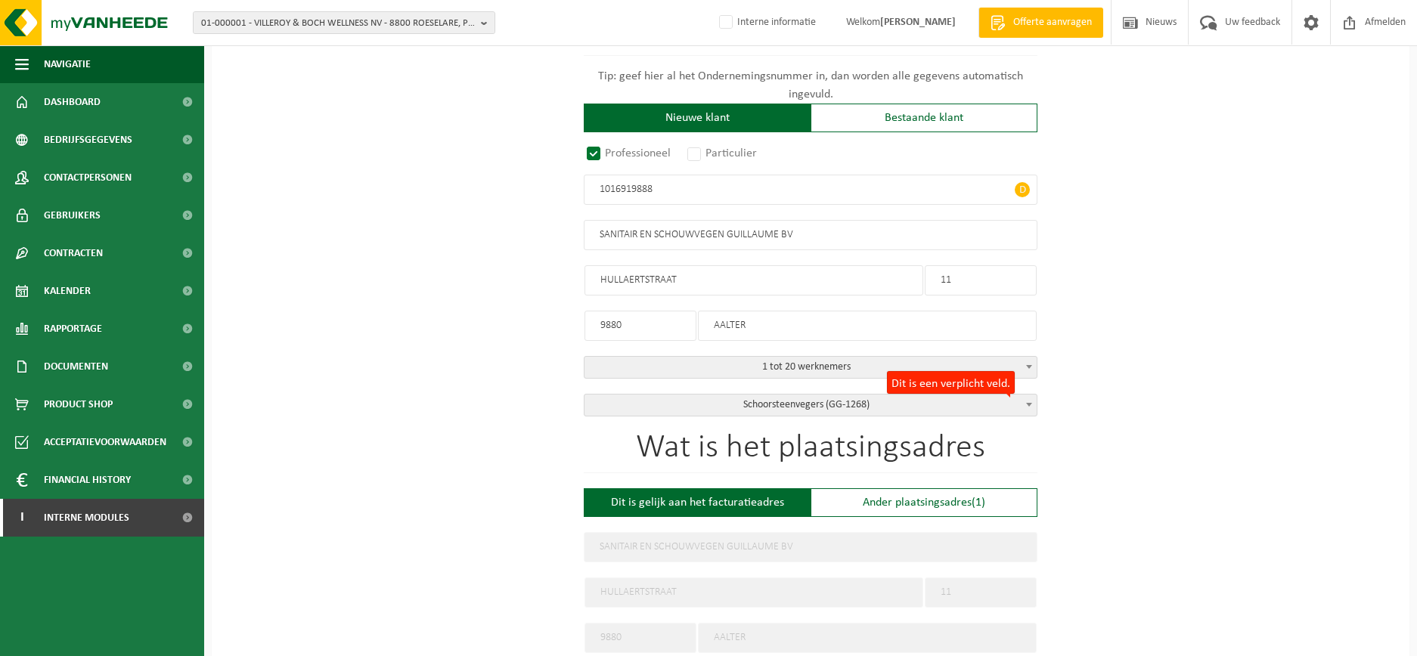
select select "1268"
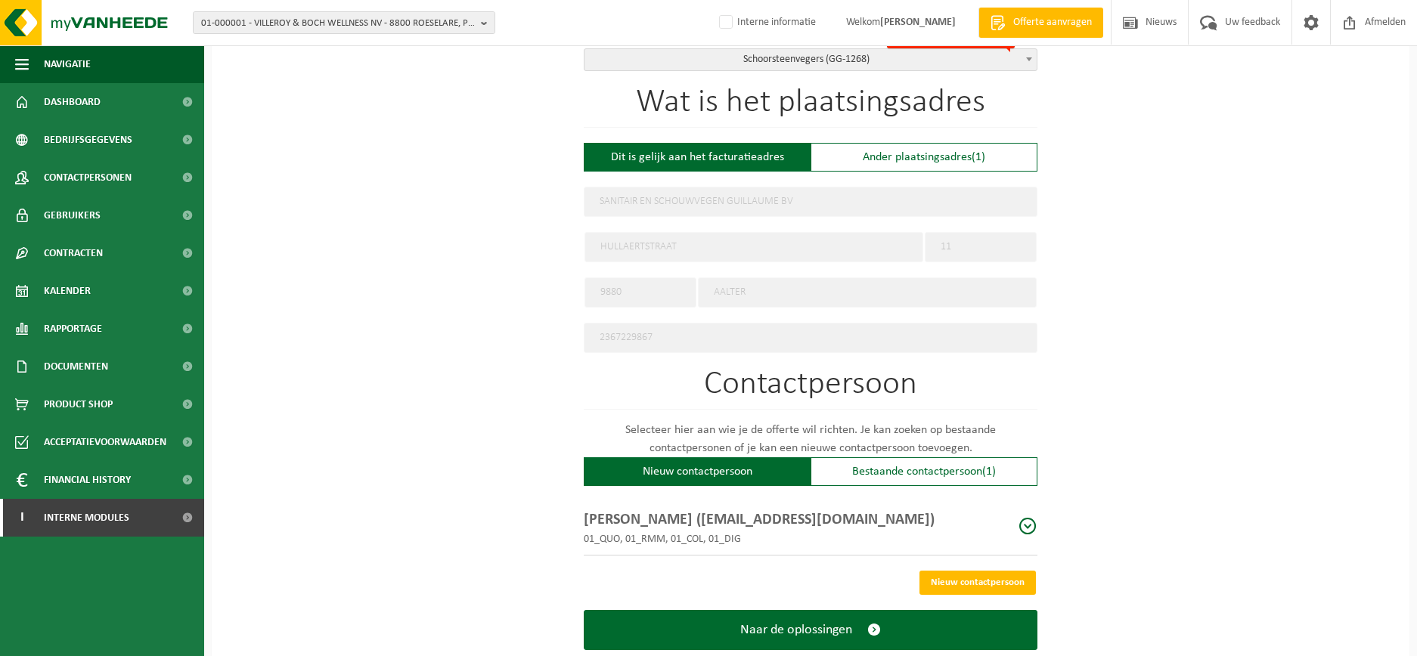
scroll to position [582, 0]
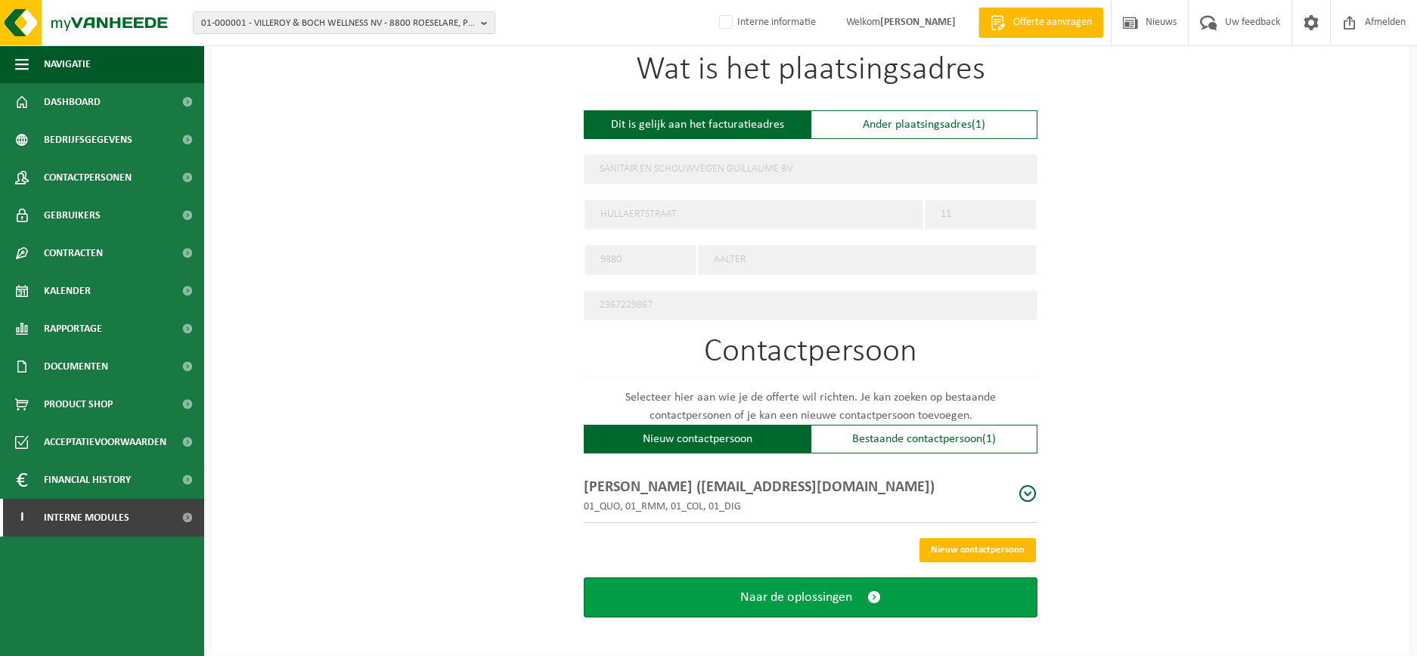
click at [865, 593] on button "Naar de oplossingen" at bounding box center [811, 598] width 454 height 40
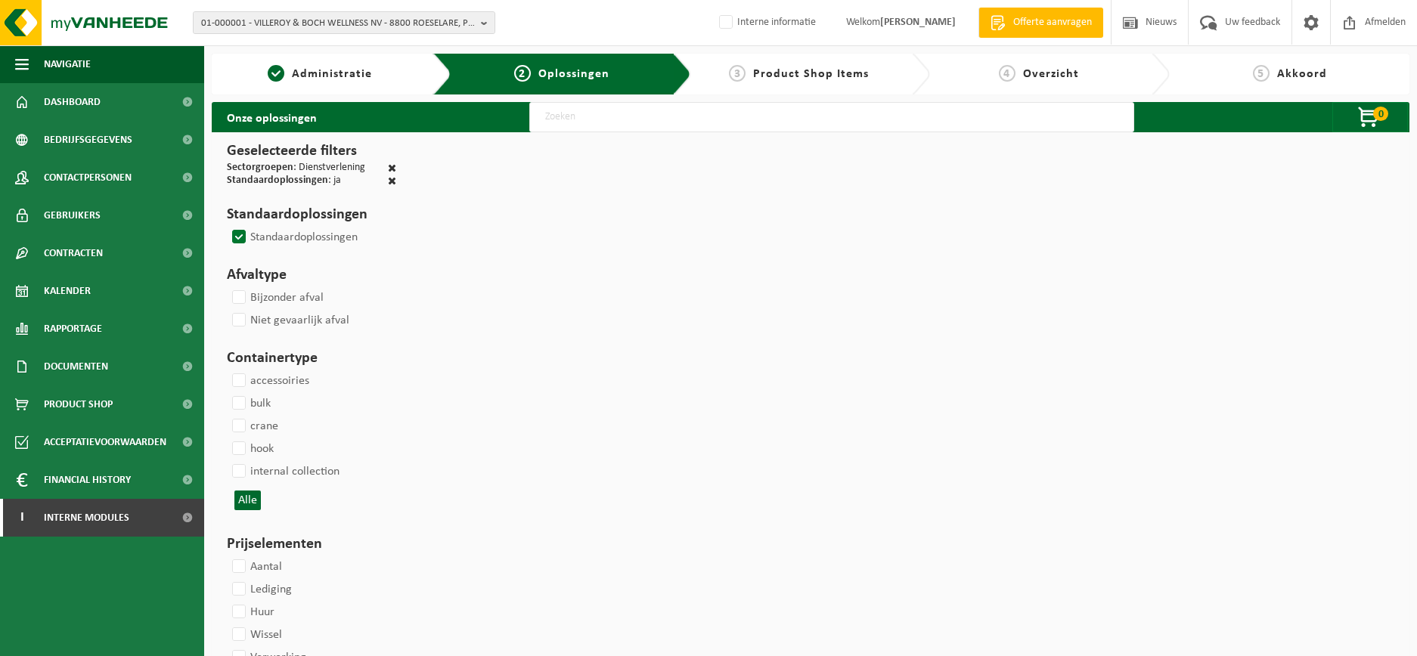
click at [235, 235] on label "Standaardoplossingen" at bounding box center [293, 237] width 129 height 23
click at [227, 226] on input "Standaardoplossingen" at bounding box center [226, 225] width 1 height 1
click at [240, 228] on label "Standaardoplossingen" at bounding box center [293, 237] width 129 height 23
click at [227, 226] on input "Standaardoplossingen" at bounding box center [226, 225] width 1 height 1
checkbox input "false"
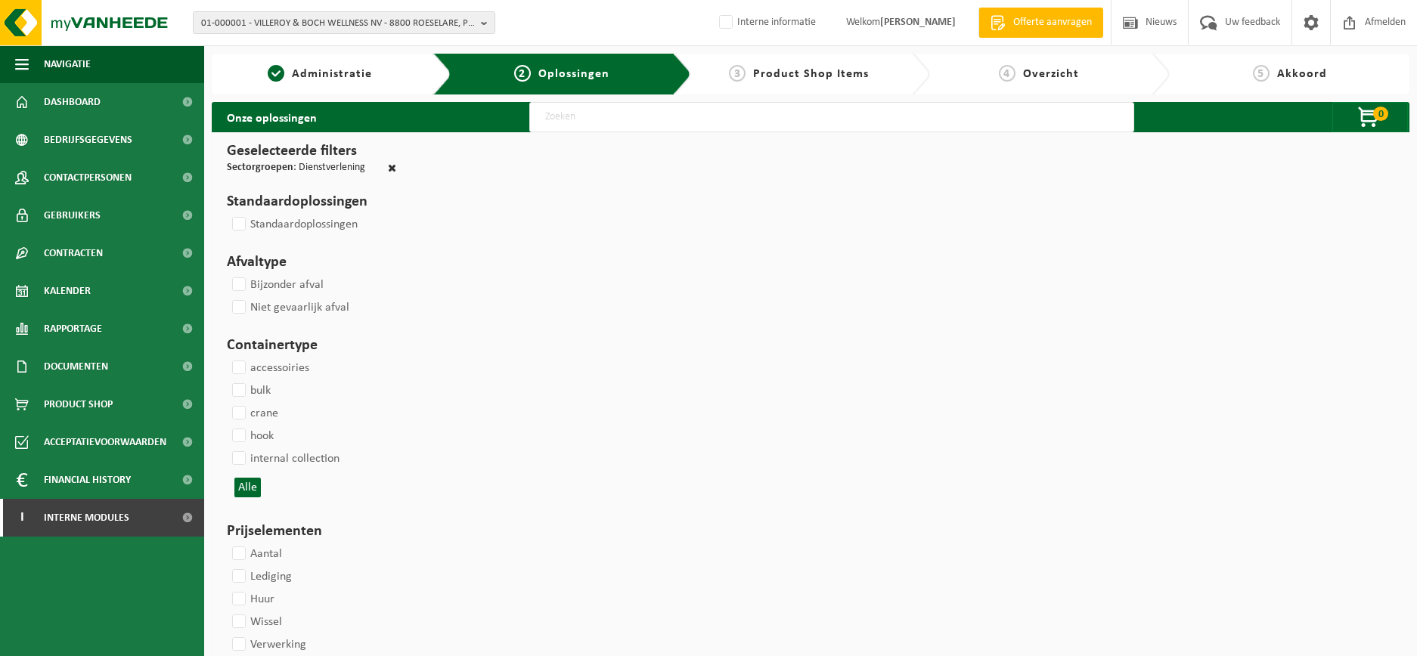
click at [386, 170] on li "Sectorgroepen : Dienstverlening" at bounding box center [311, 169] width 169 height 13
click at [393, 169] on span at bounding box center [392, 168] width 8 height 11
checkbox input "false"
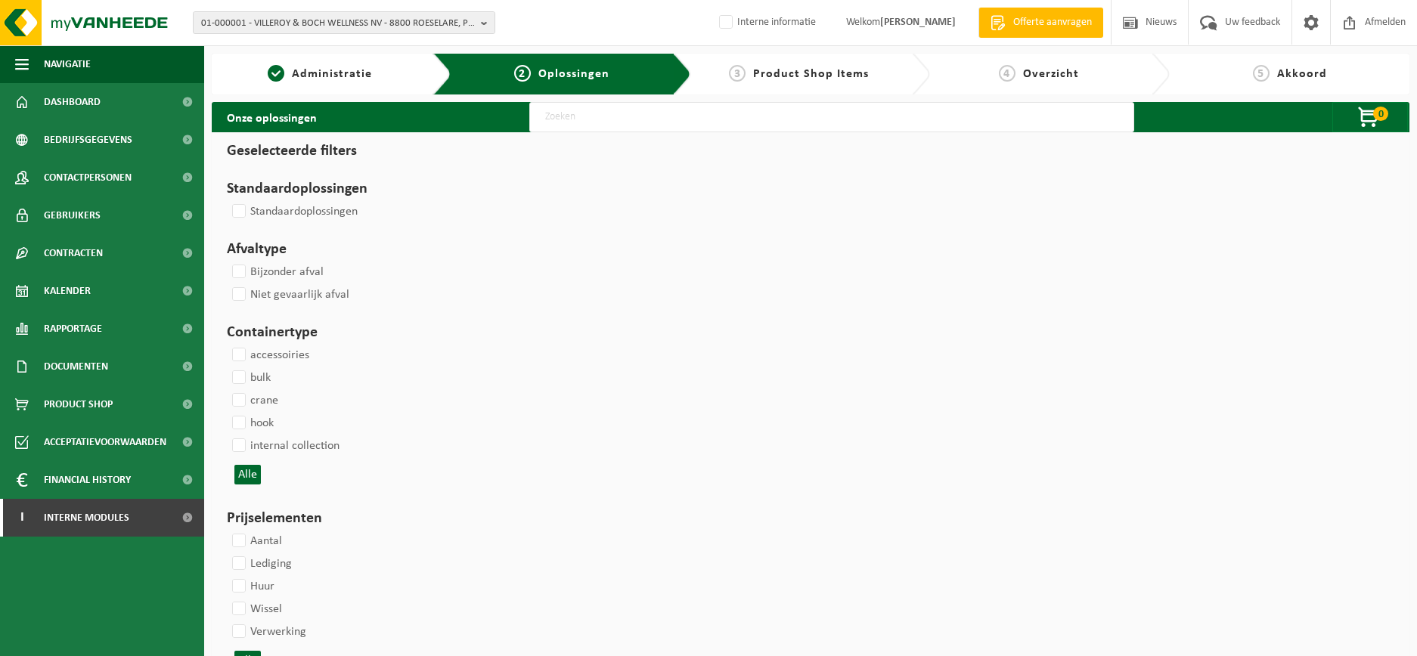
click at [610, 123] on input "text" at bounding box center [831, 117] width 605 height 30
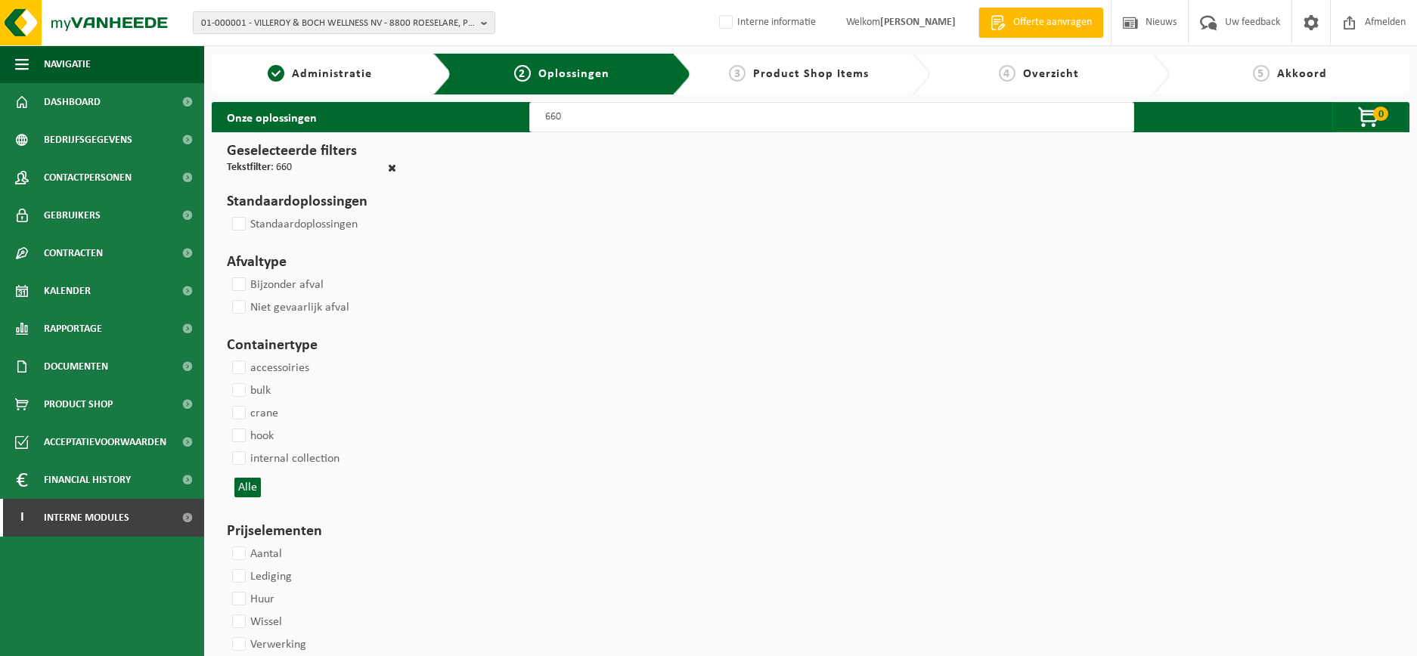
type input "660"
select select
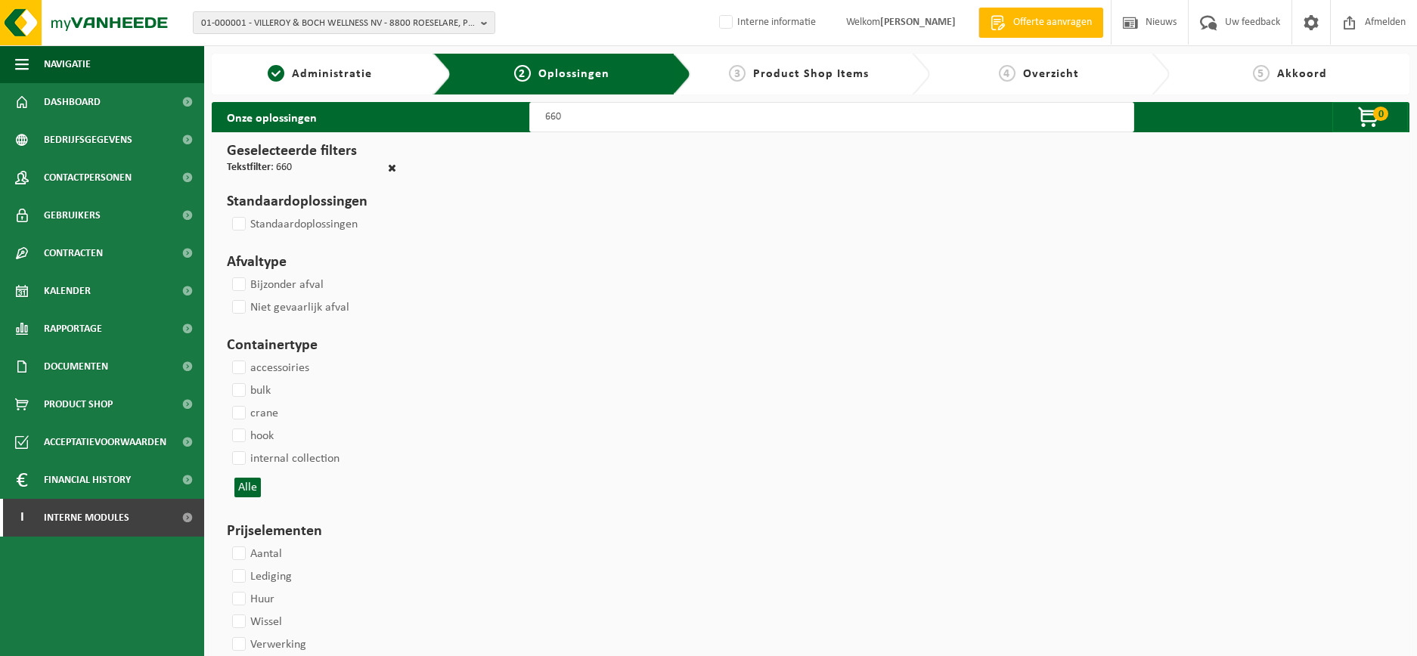
select select
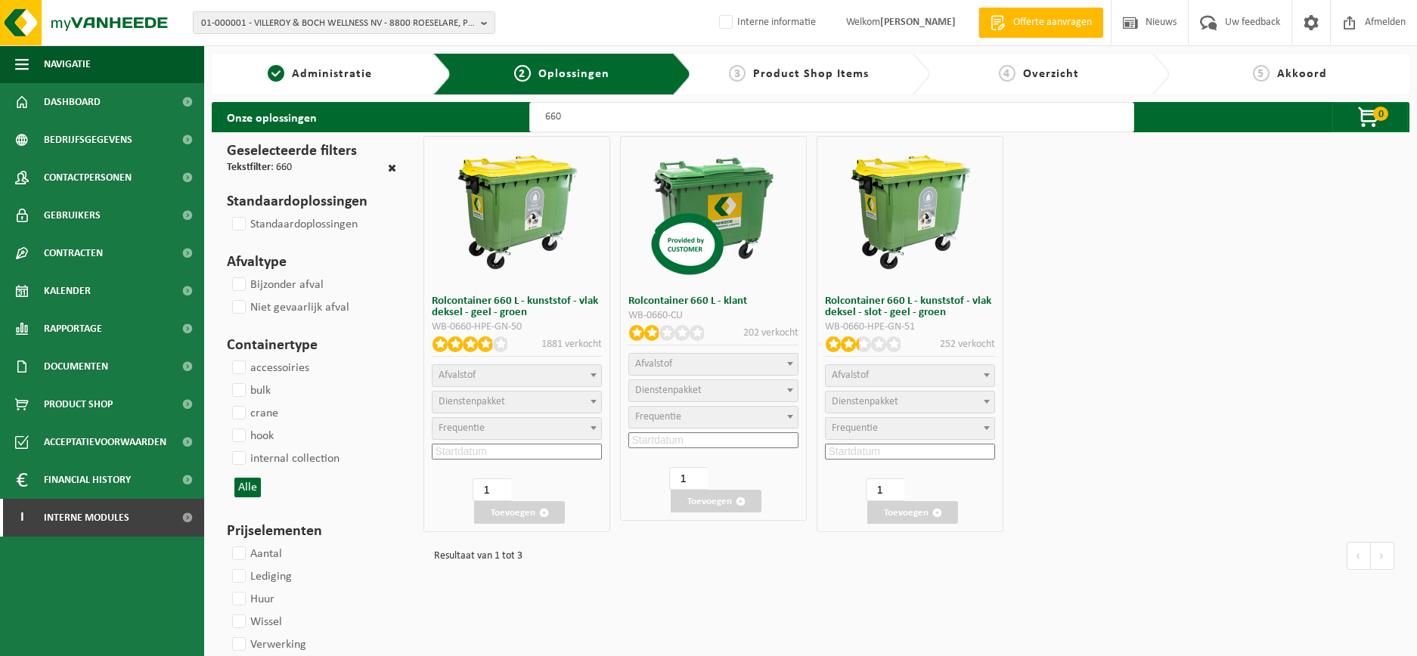
click at [564, 385] on span "Afvalstof" at bounding box center [517, 375] width 169 height 21
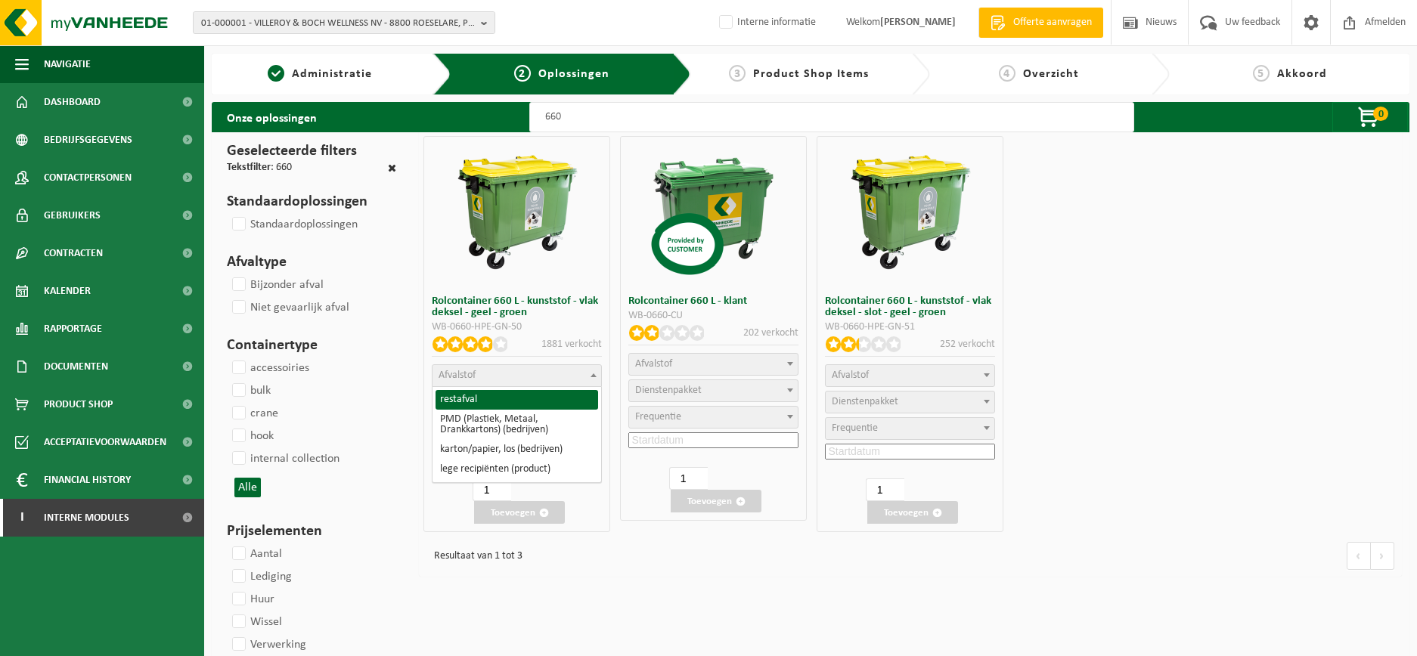
select select "29"
select select
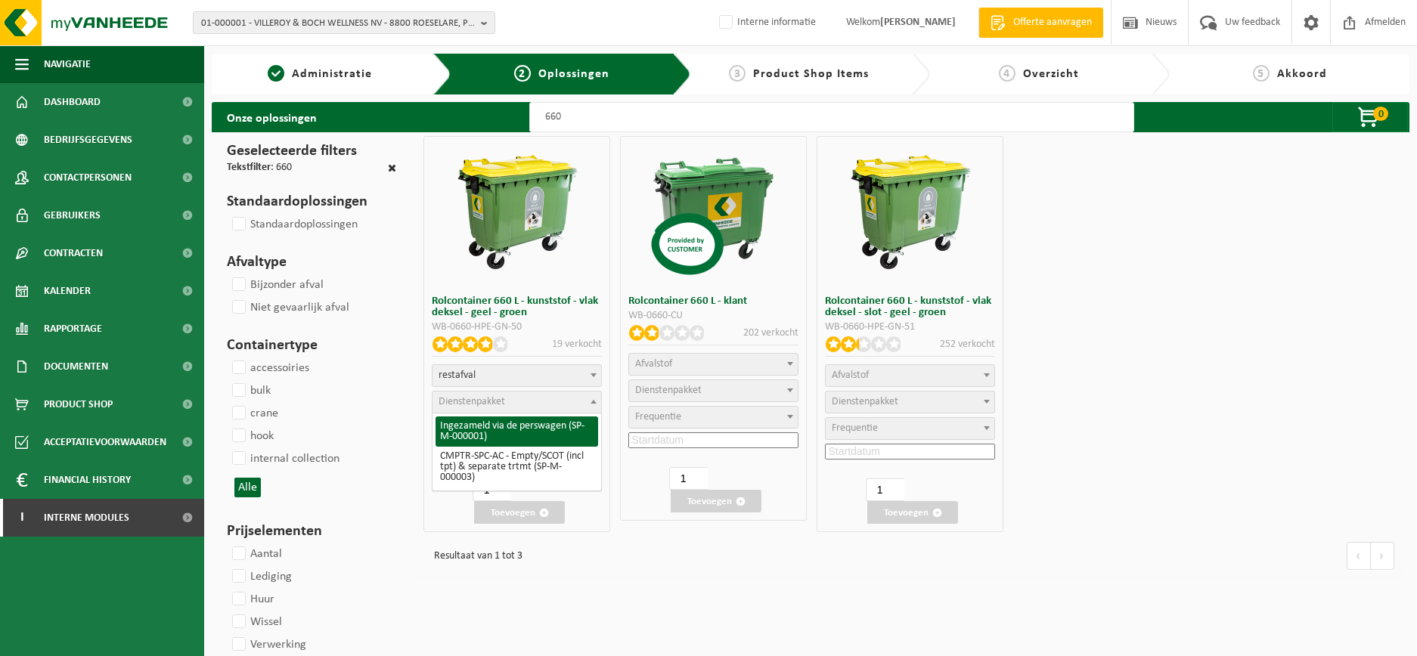
click at [546, 397] on span "Dienstenpakket" at bounding box center [517, 402] width 169 height 21
select select "2"
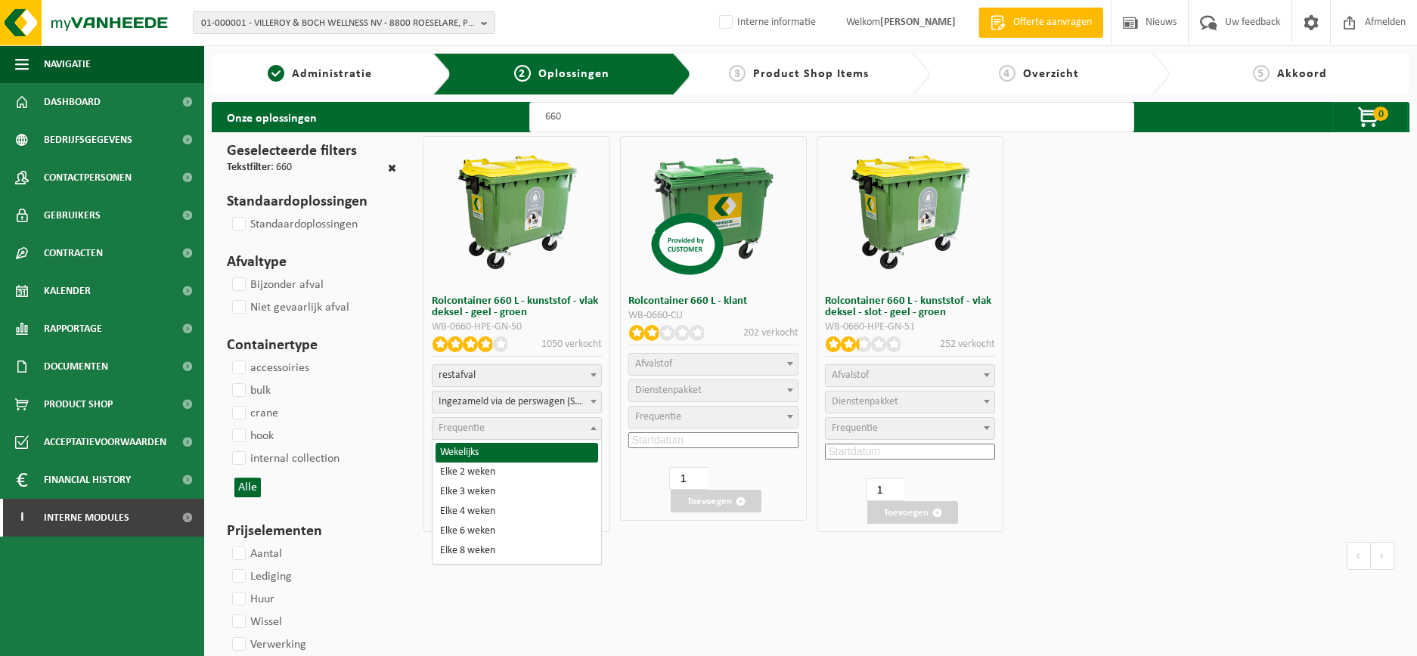
click at [537, 422] on span "Frequentie" at bounding box center [517, 428] width 169 height 21
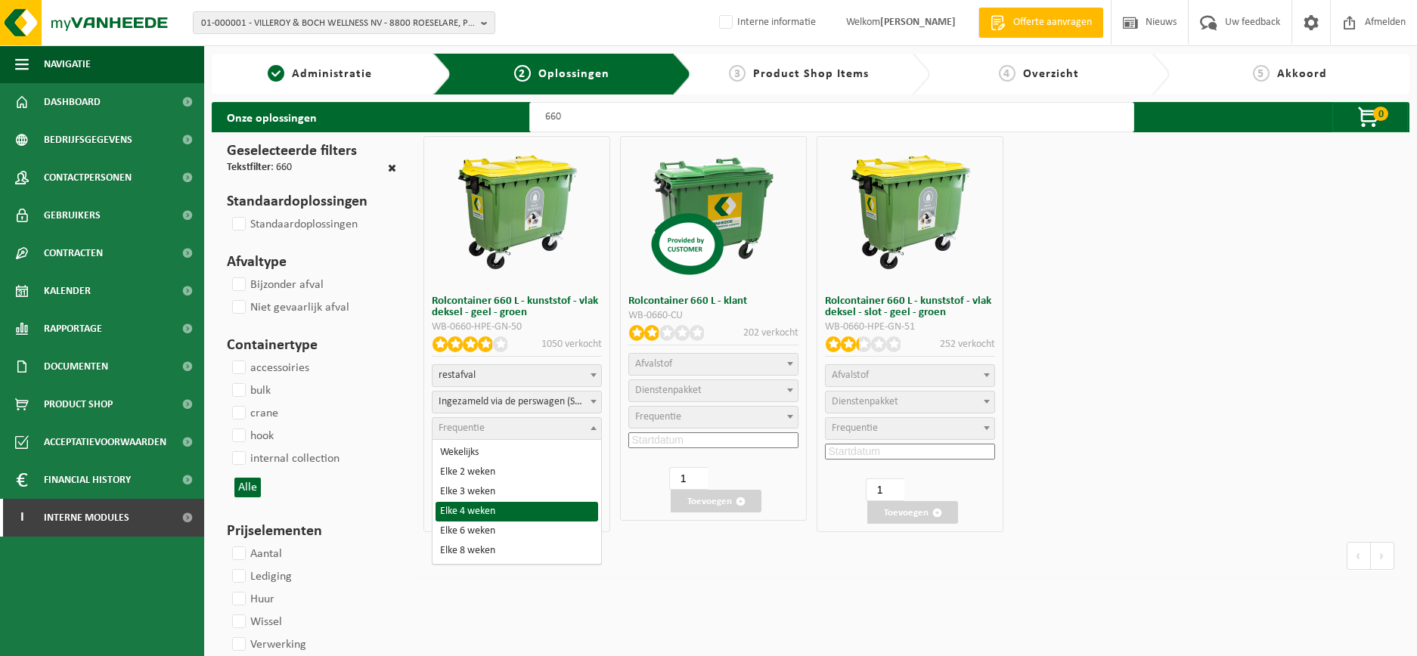
select select "15"
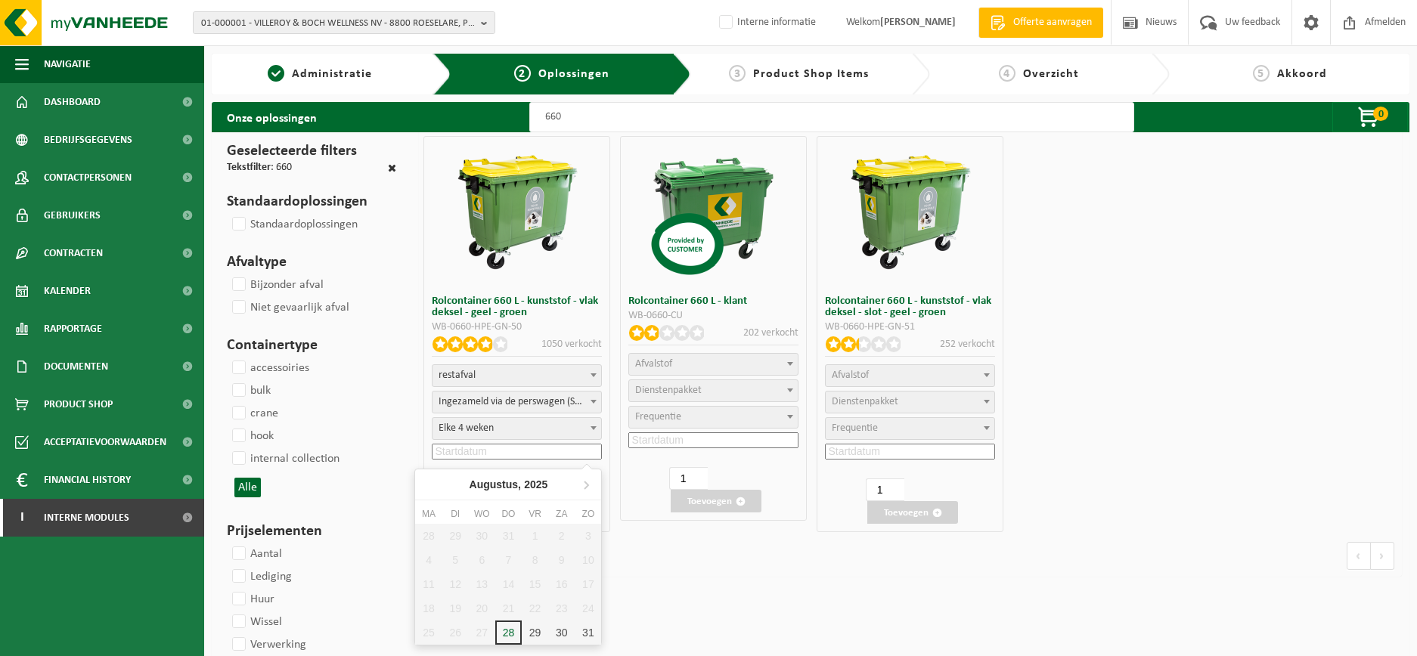
click at [491, 456] on input at bounding box center [517, 452] width 170 height 16
click at [508, 628] on div "28" at bounding box center [508, 633] width 26 height 24
type input "2025-08-28"
click at [534, 512] on button "Toevoegen" at bounding box center [519, 512] width 91 height 23
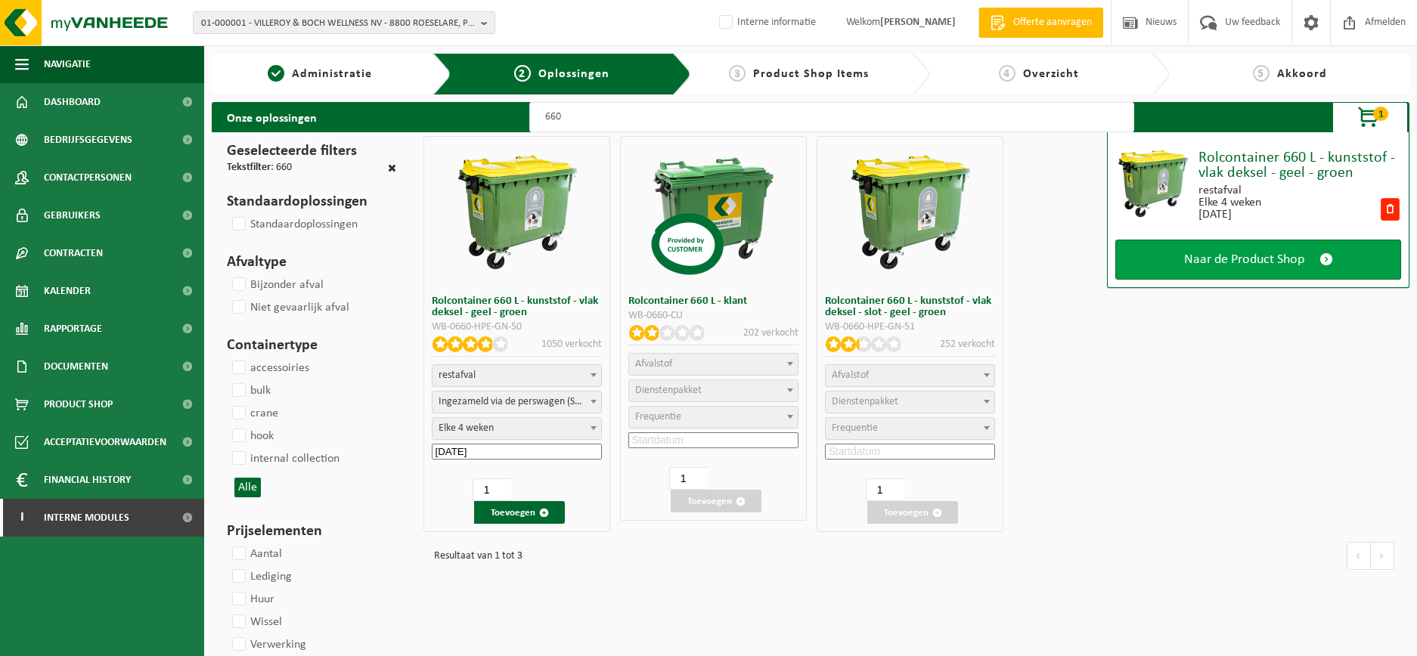
click at [1221, 252] on span "Naar de Product Shop" at bounding box center [1244, 260] width 120 height 16
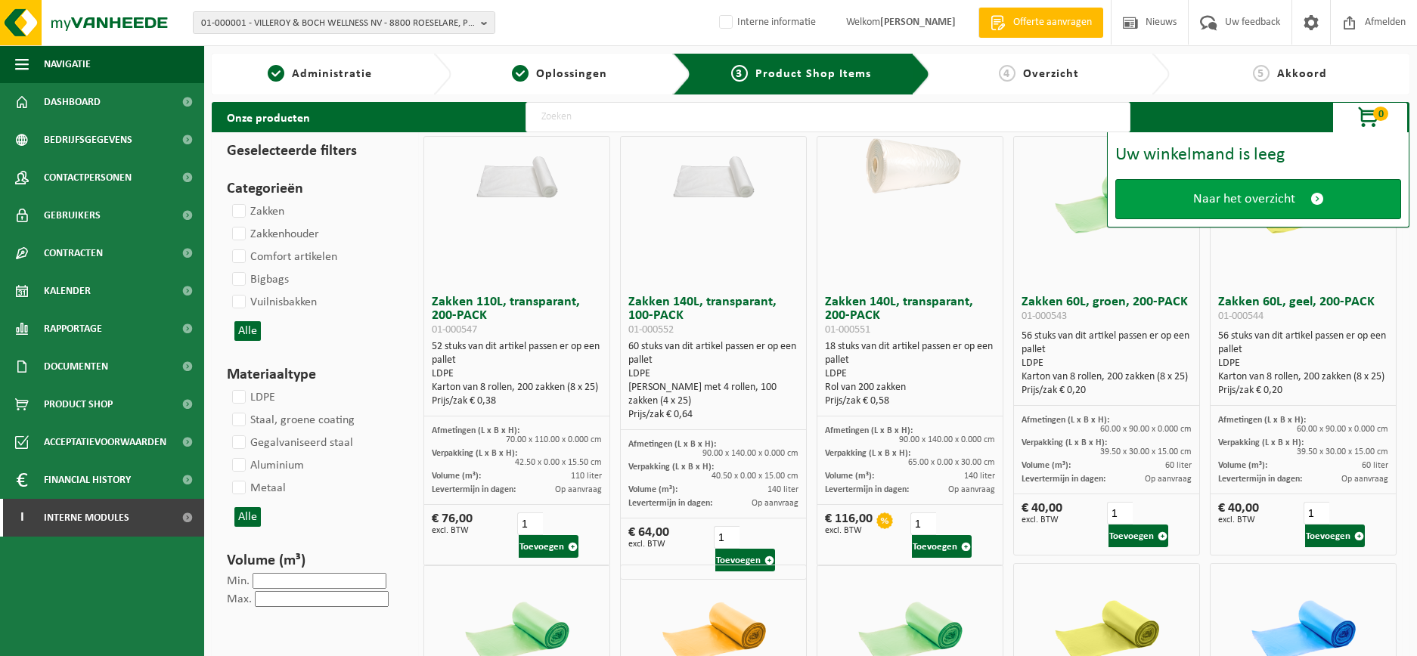
click at [1248, 201] on span "Naar het overzicht" at bounding box center [1244, 199] width 102 height 16
click at [1263, 203] on span "Naar het overzicht" at bounding box center [1244, 199] width 102 height 16
click at [1320, 189] on link "Naar het overzicht" at bounding box center [1258, 199] width 286 height 40
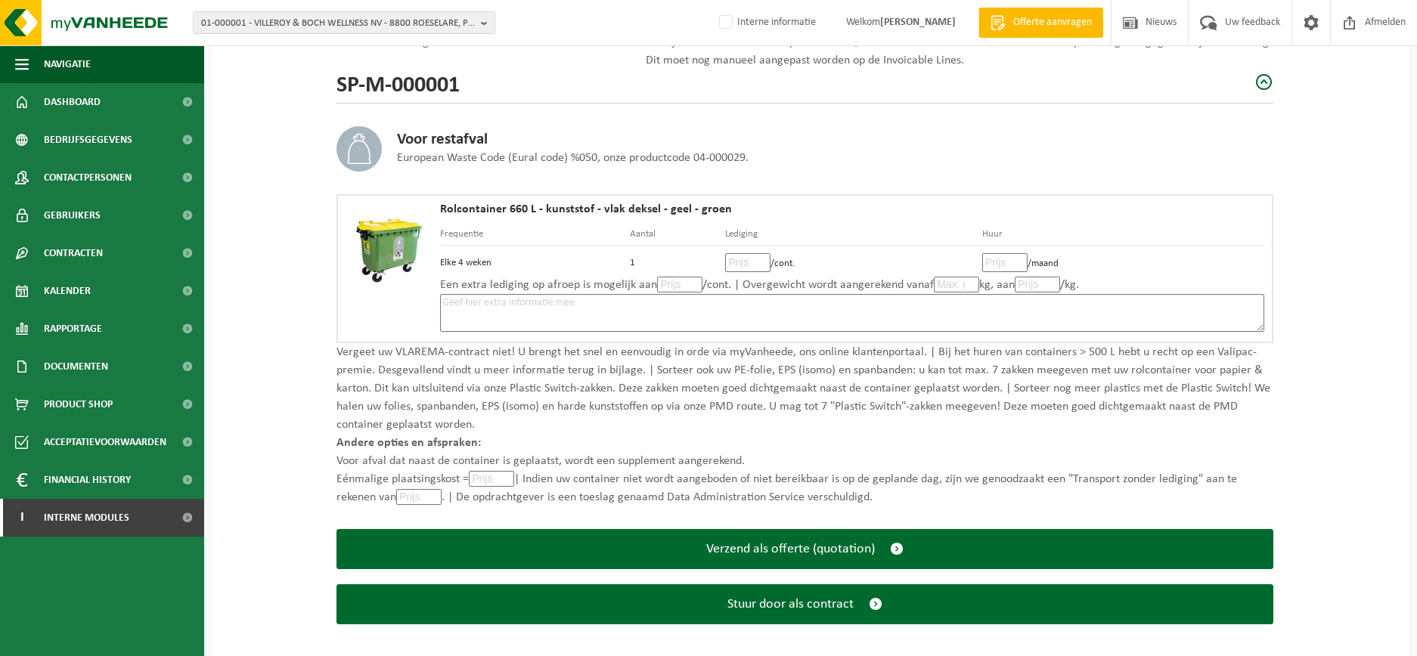
scroll to position [203, 0]
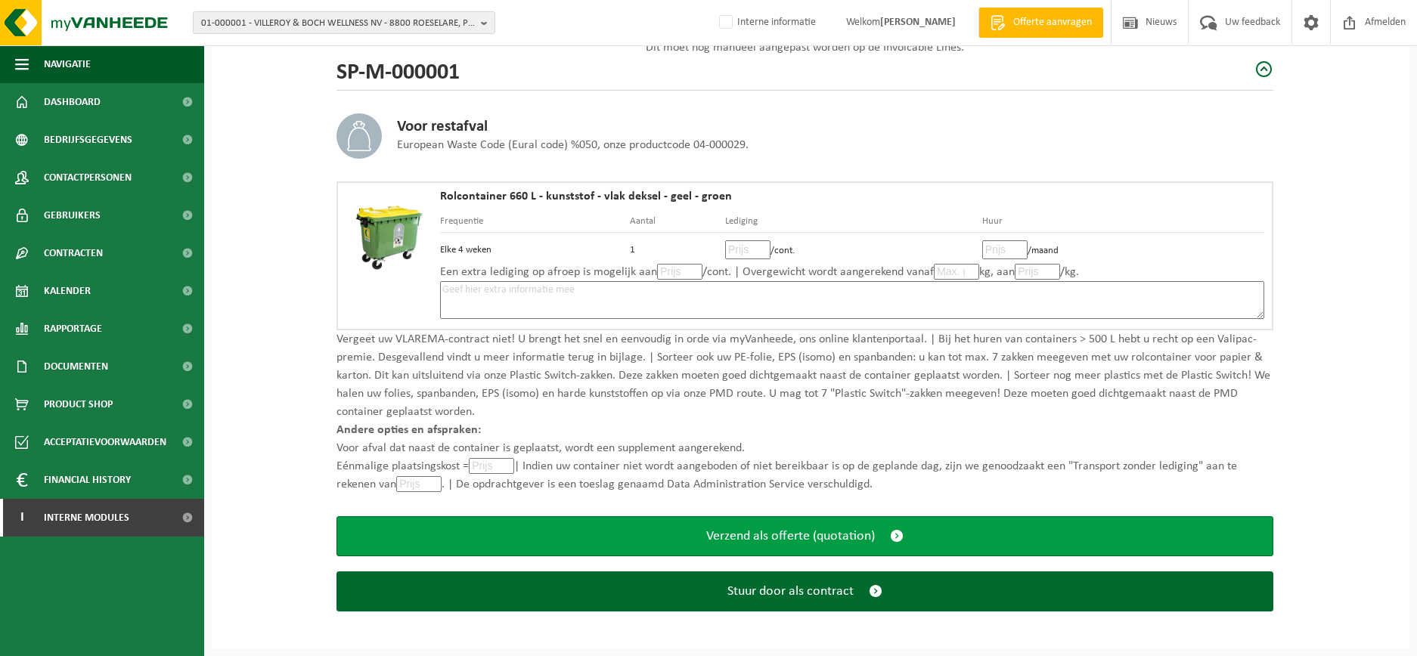
click at [833, 541] on span "Verzend als offerte (quotation)" at bounding box center [790, 537] width 169 height 16
